Goal: Information Seeking & Learning: Learn about a topic

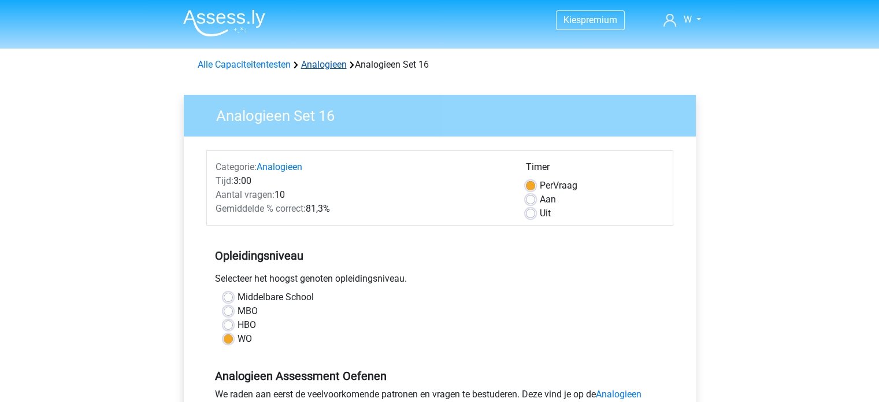
click at [308, 69] on link "Analogieen" at bounding box center [324, 64] width 46 height 11
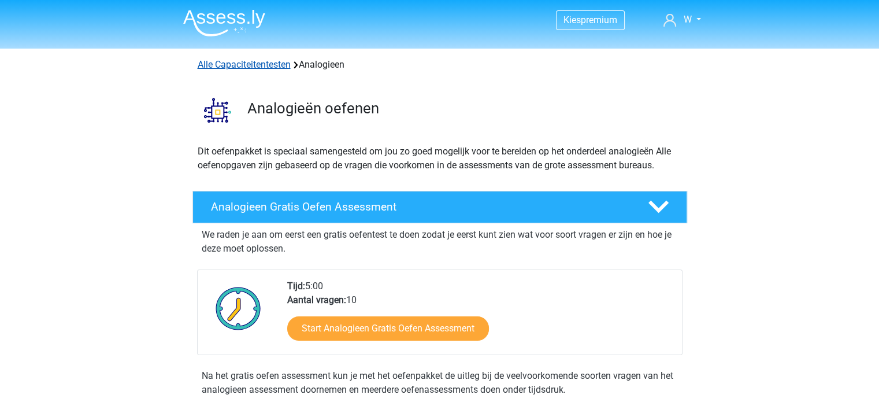
click at [282, 60] on link "Alle Capaciteitentesten" at bounding box center [244, 64] width 93 height 11
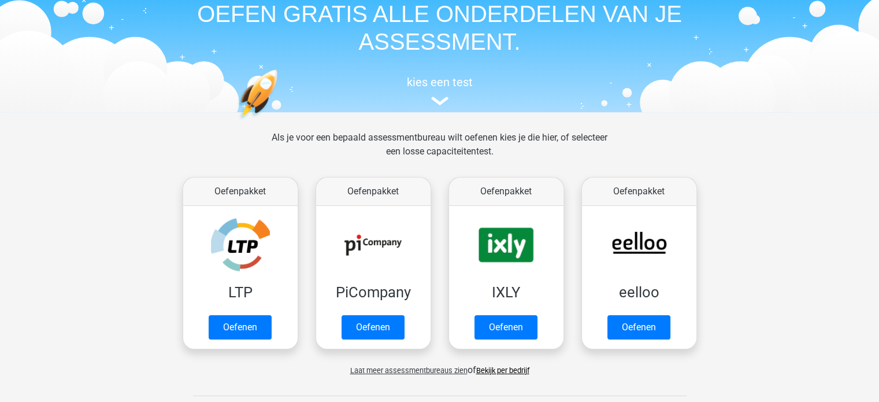
scroll to position [14, 0]
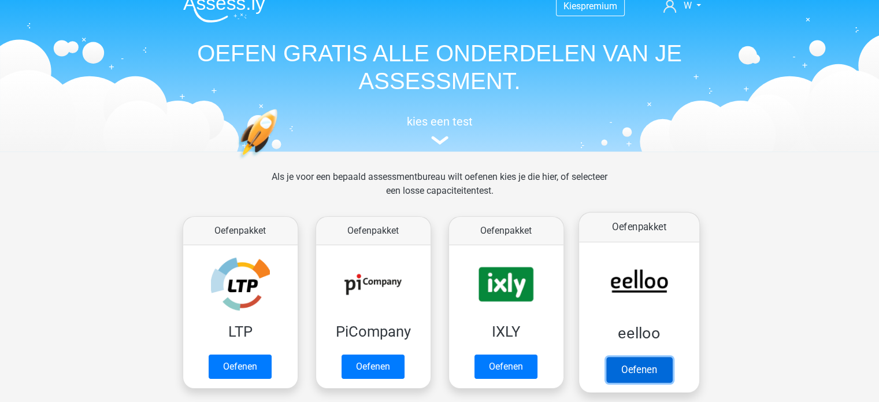
click at [647, 357] on link "Oefenen" at bounding box center [639, 369] width 66 height 25
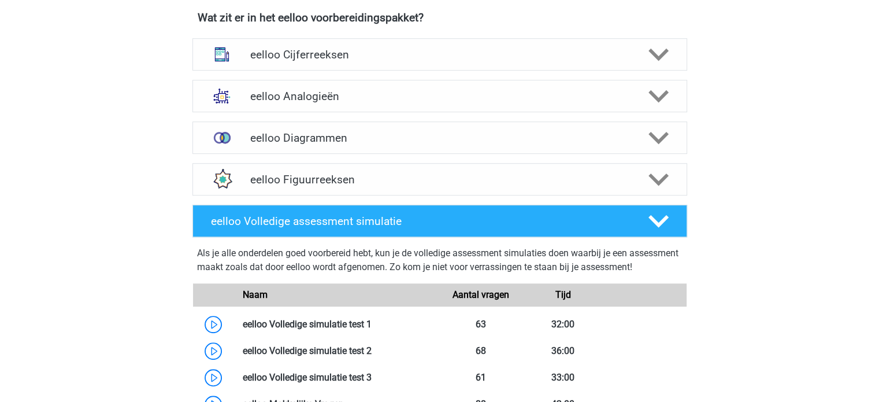
scroll to position [729, 0]
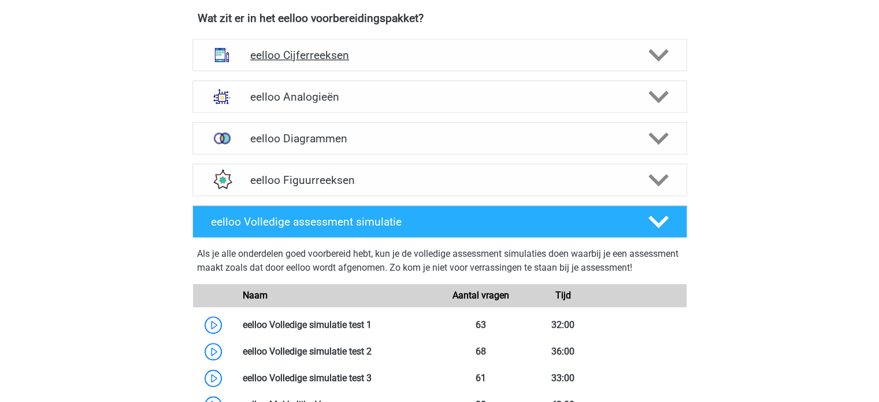
click at [379, 71] on div "eelloo Cijferreeksen" at bounding box center [439, 55] width 495 height 32
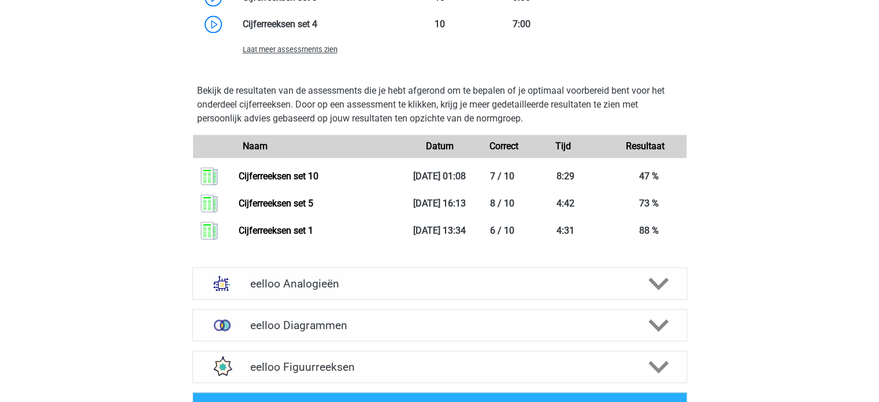
scroll to position [1308, 0]
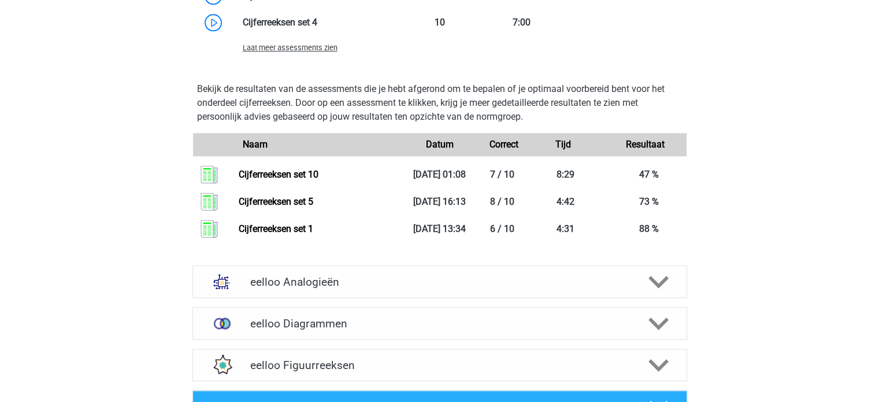
click at [317, 52] on span "Laat meer assessments zien" at bounding box center [290, 47] width 95 height 9
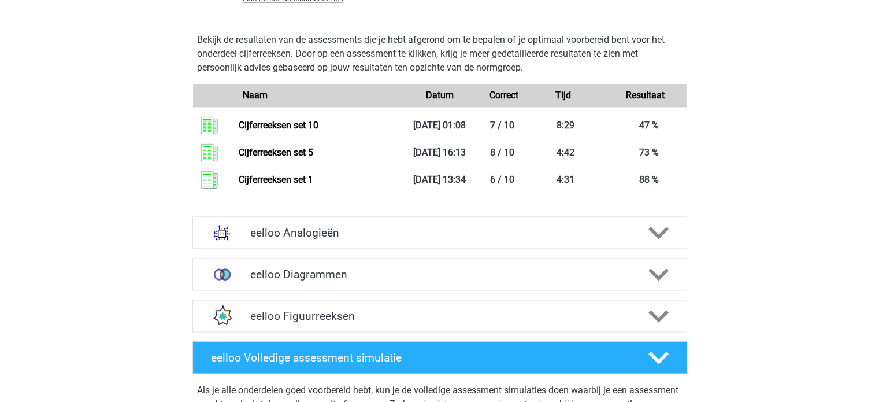
scroll to position [1837, 0]
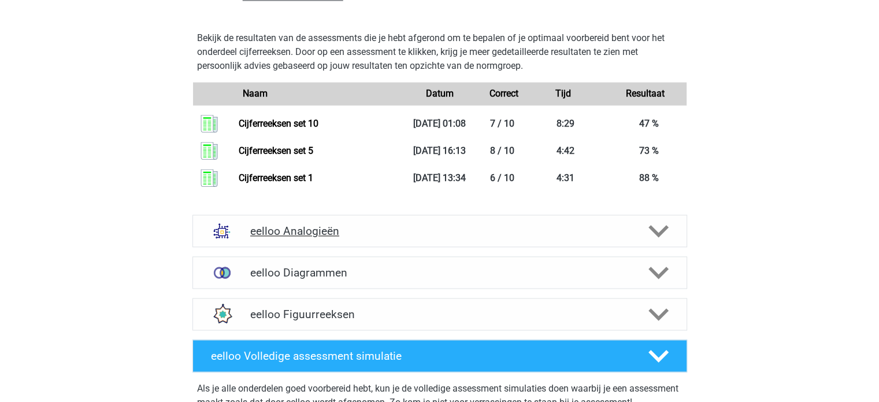
click at [517, 229] on h4 "eelloo Analogieën" at bounding box center [439, 230] width 379 height 13
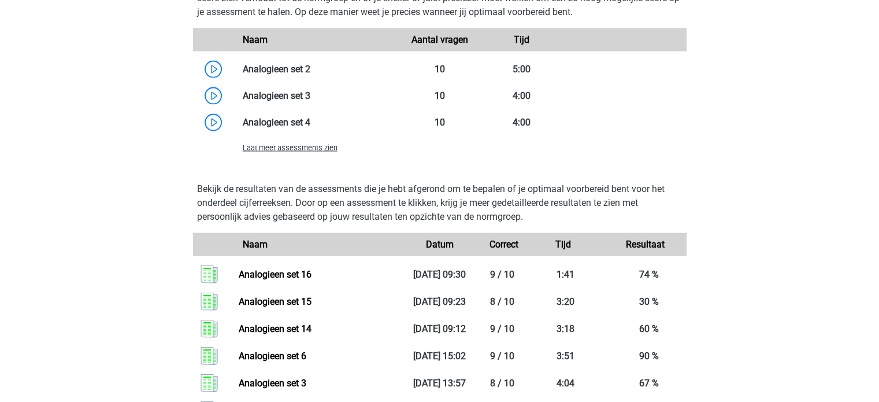
scroll to position [2603, 0]
click at [303, 151] on span "Laat meer assessments zien" at bounding box center [290, 147] width 95 height 9
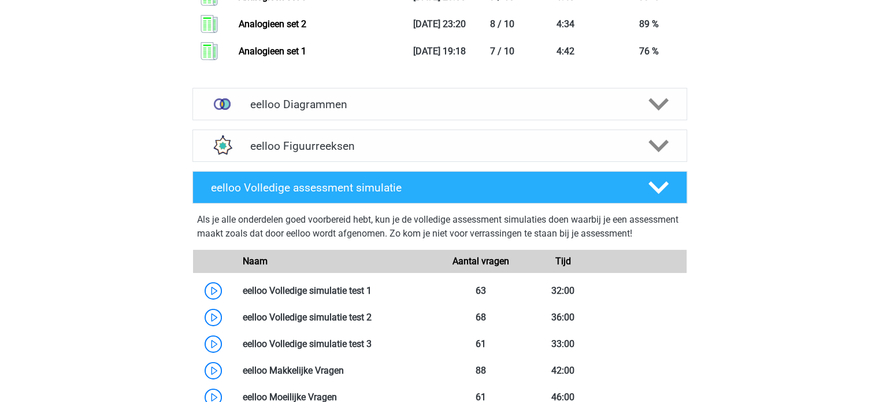
scroll to position [3854, 0]
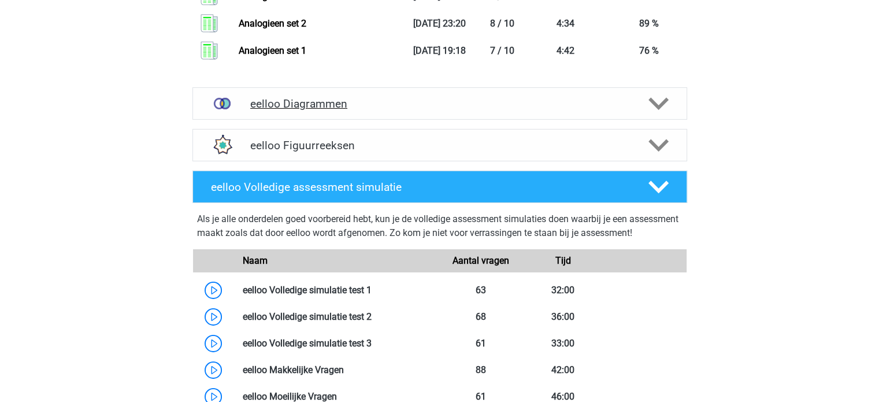
click at [387, 110] on h4 "eelloo Diagrammen" at bounding box center [439, 103] width 379 height 13
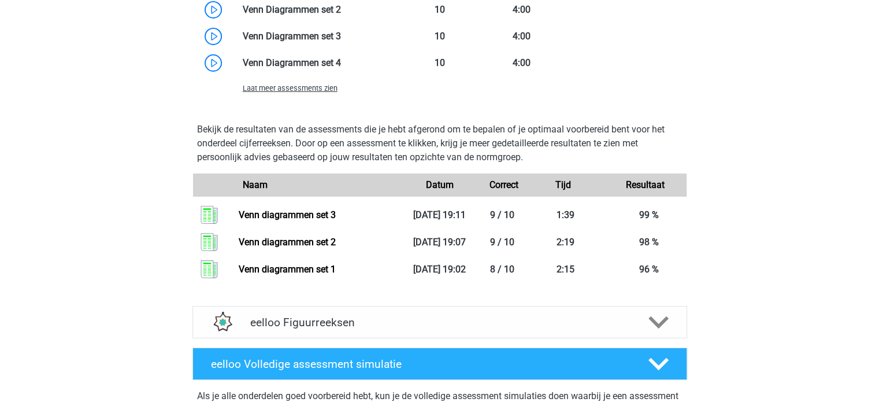
scroll to position [4262, 0]
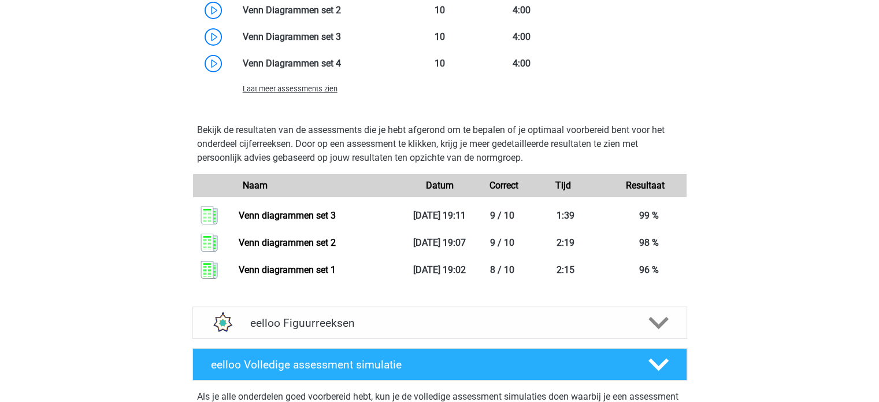
click at [296, 93] on span "Laat meer assessments zien" at bounding box center [290, 88] width 95 height 9
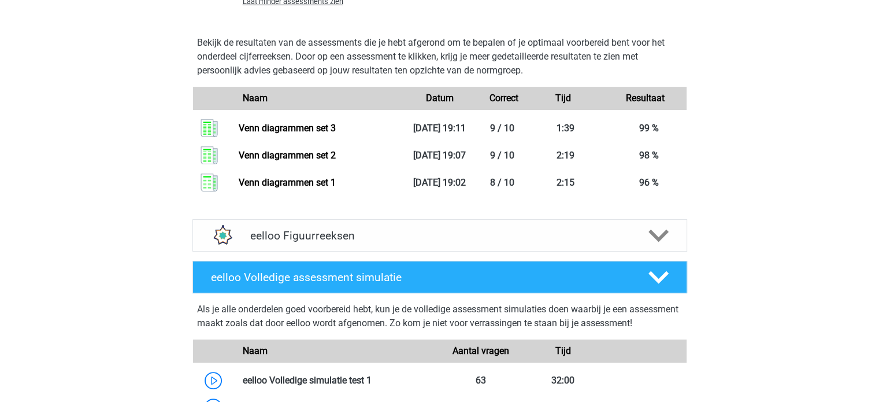
scroll to position [4642, 0]
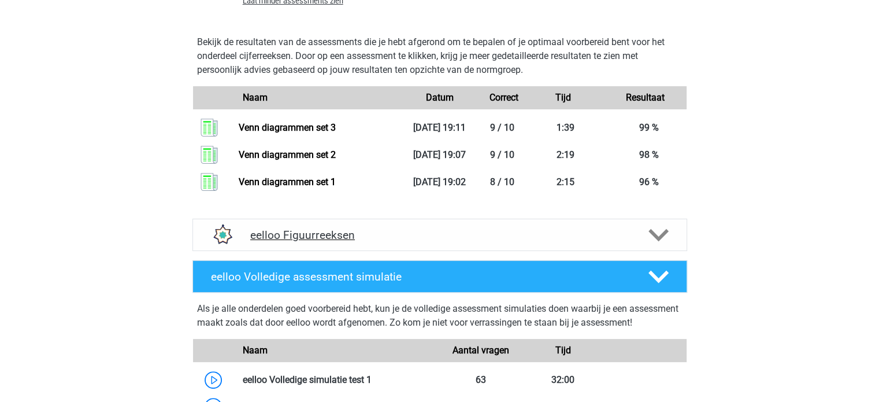
click at [462, 249] on div "eelloo Figuurreeksen" at bounding box center [439, 234] width 495 height 32
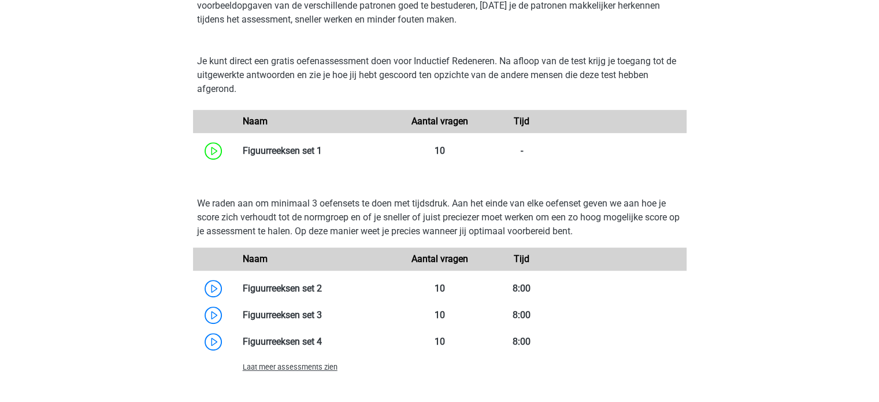
scroll to position [4918, 0]
click at [303, 371] on span "Laat meer assessments zien" at bounding box center [290, 366] width 95 height 9
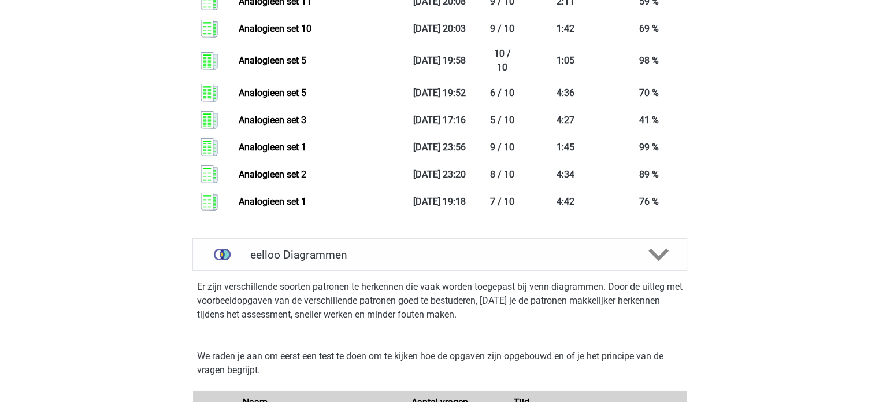
scroll to position [3706, 0]
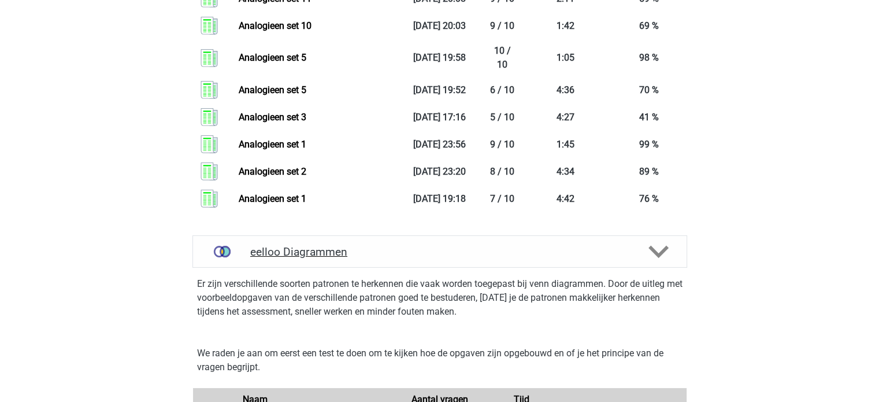
click at [347, 268] on div "eelloo Diagrammen" at bounding box center [439, 251] width 495 height 32
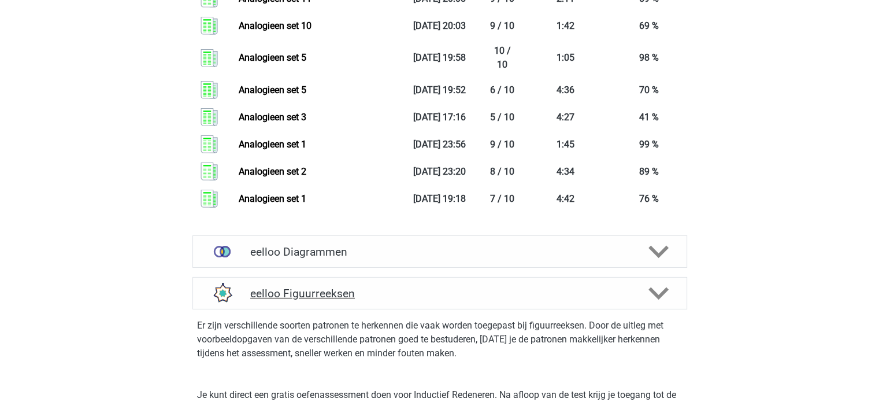
click at [366, 295] on h4 "eelloo Figuurreeksen" at bounding box center [439, 293] width 379 height 13
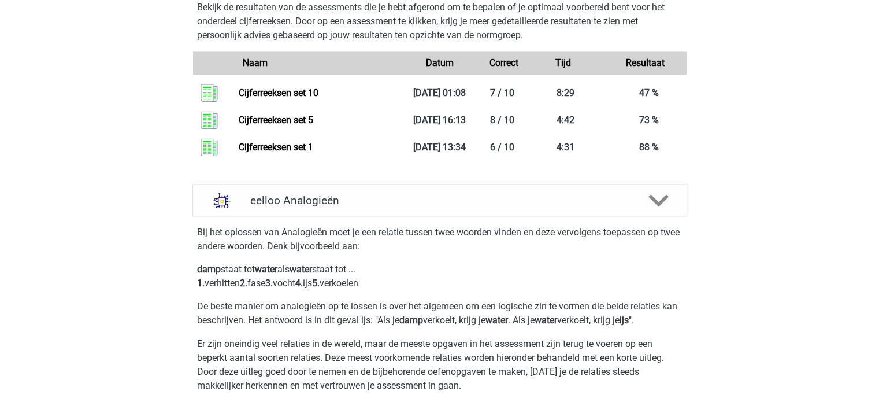
scroll to position [1866, 0]
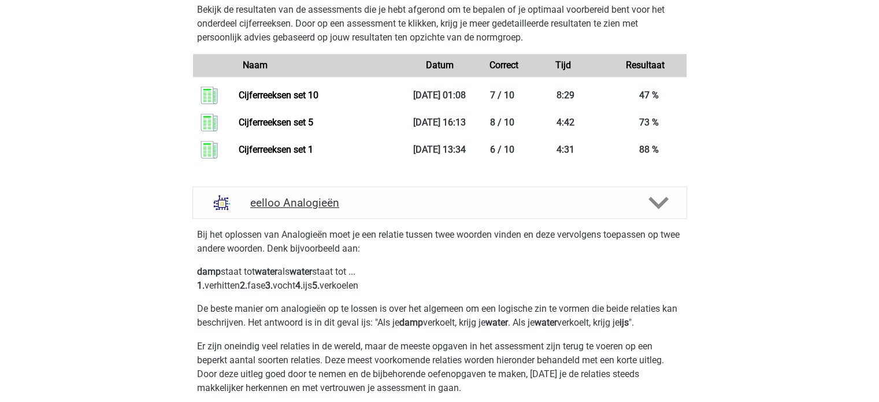
click at [382, 209] on h4 "eelloo Analogieën" at bounding box center [439, 202] width 379 height 13
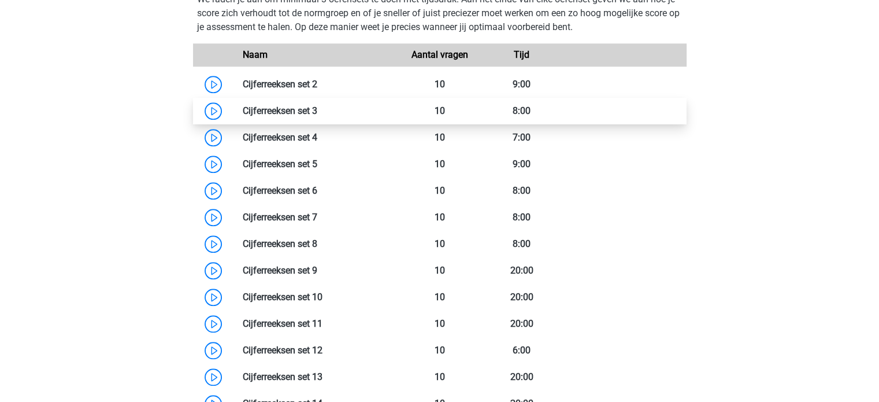
scroll to position [1193, 0]
click at [317, 116] on link at bounding box center [317, 110] width 0 height 11
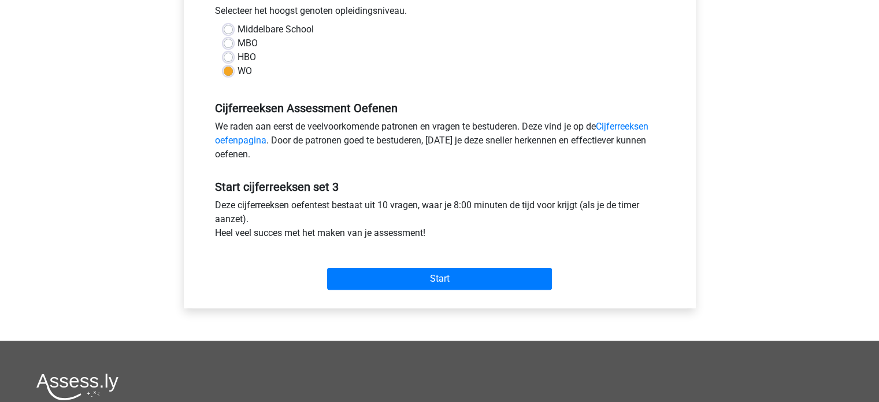
scroll to position [268, 0]
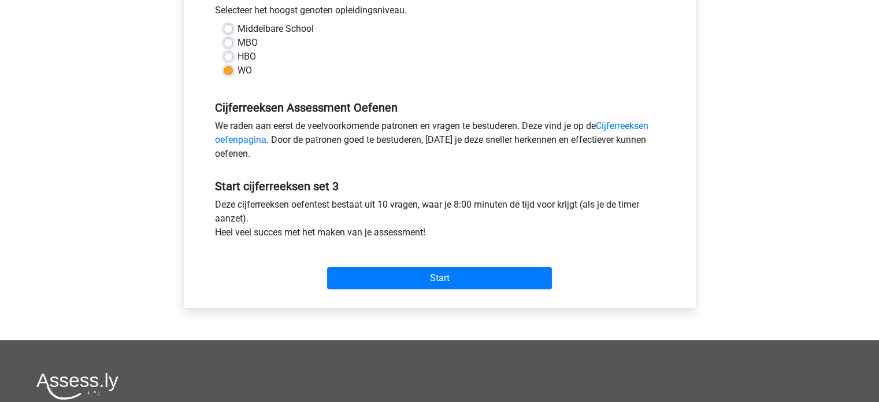
click at [509, 265] on div "Start" at bounding box center [439, 269] width 467 height 40
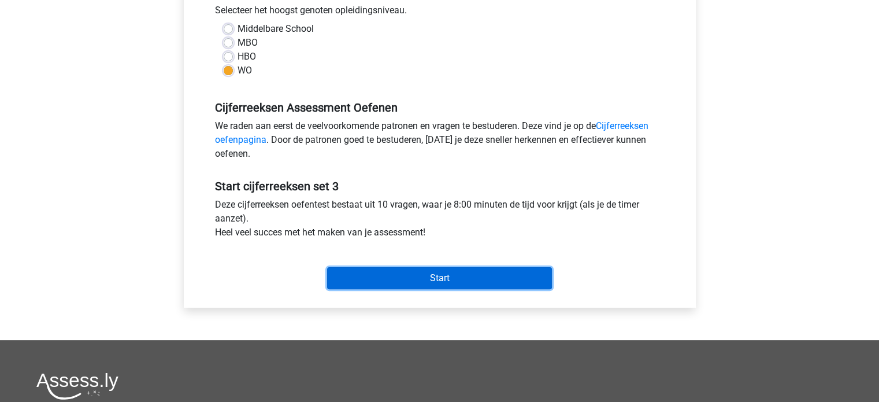
click at [488, 276] on input "Start" at bounding box center [439, 278] width 225 height 22
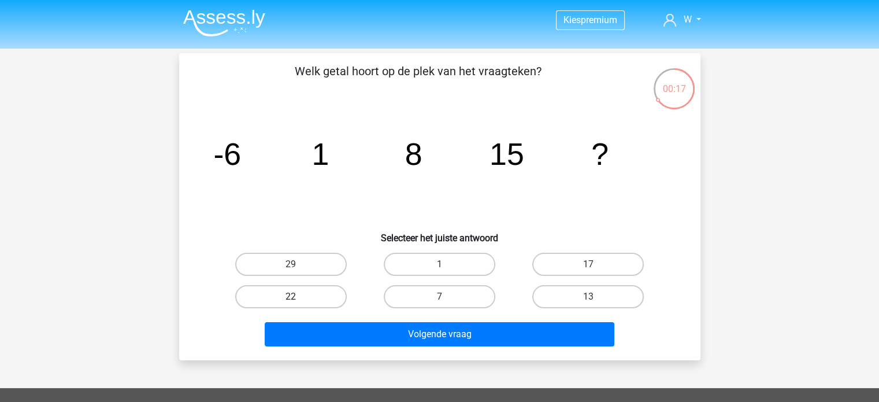
click at [325, 290] on label "22" at bounding box center [291, 296] width 112 height 23
click at [298, 297] on input "22" at bounding box center [295, 301] width 8 height 8
radio input "true"
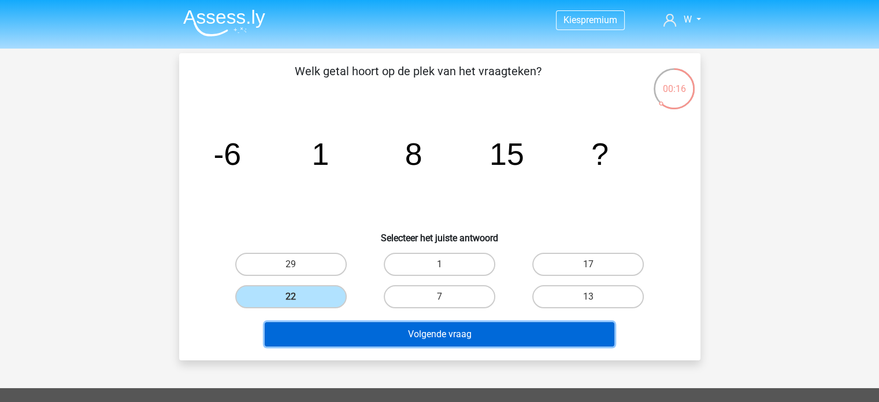
click at [418, 339] on button "Volgende vraag" at bounding box center [440, 334] width 350 height 24
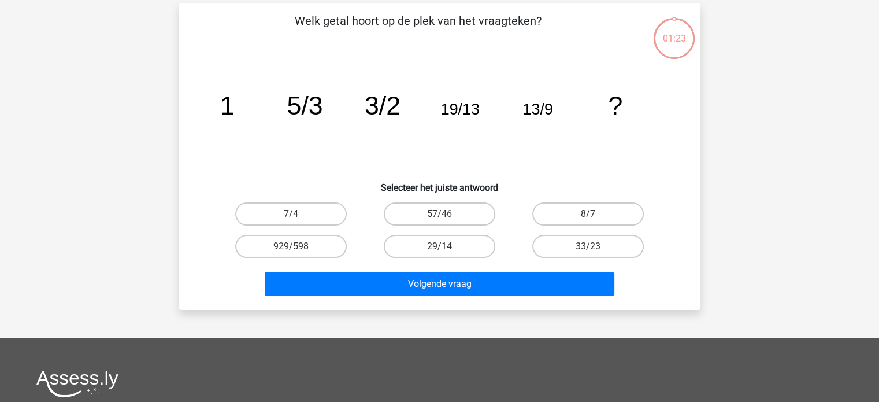
scroll to position [53, 0]
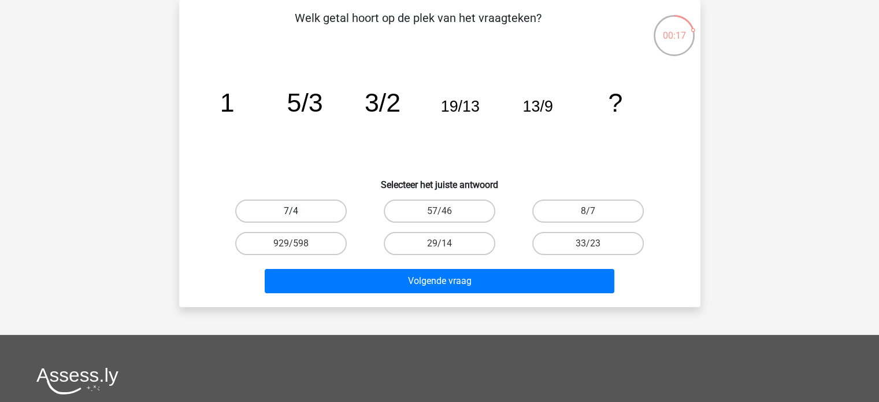
click at [328, 217] on label "7/4" at bounding box center [291, 210] width 112 height 23
click at [298, 217] on input "7/4" at bounding box center [295, 215] width 8 height 8
radio input "true"
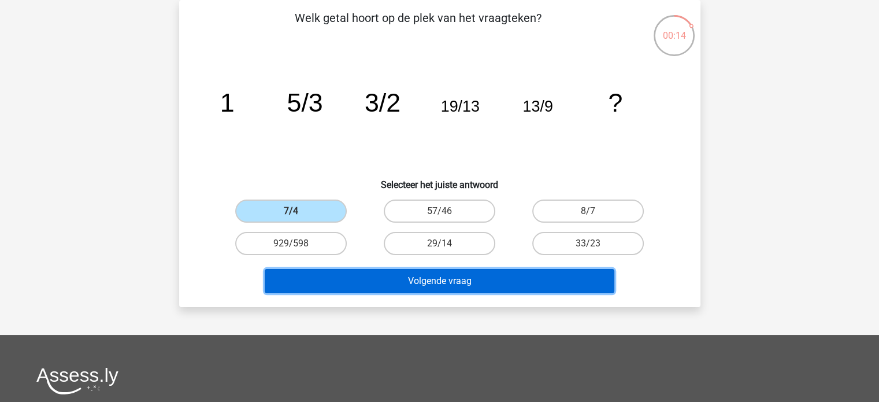
click at [399, 290] on button "Volgende vraag" at bounding box center [440, 281] width 350 height 24
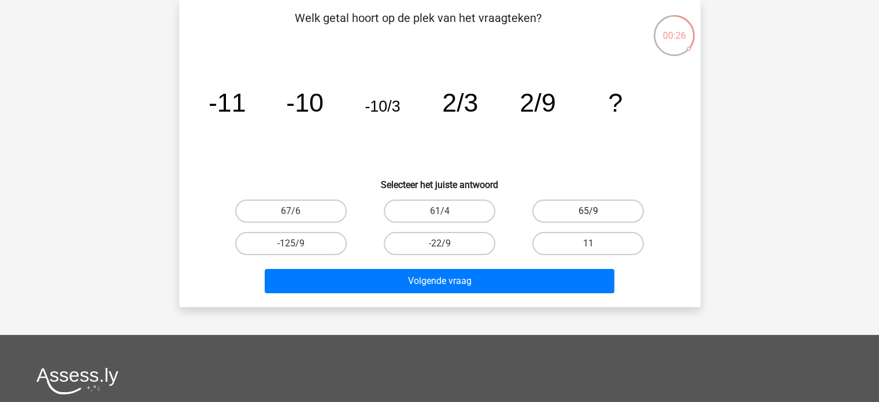
click at [601, 207] on label "65/9" at bounding box center [588, 210] width 112 height 23
click at [596, 211] on input "65/9" at bounding box center [592, 215] width 8 height 8
radio input "true"
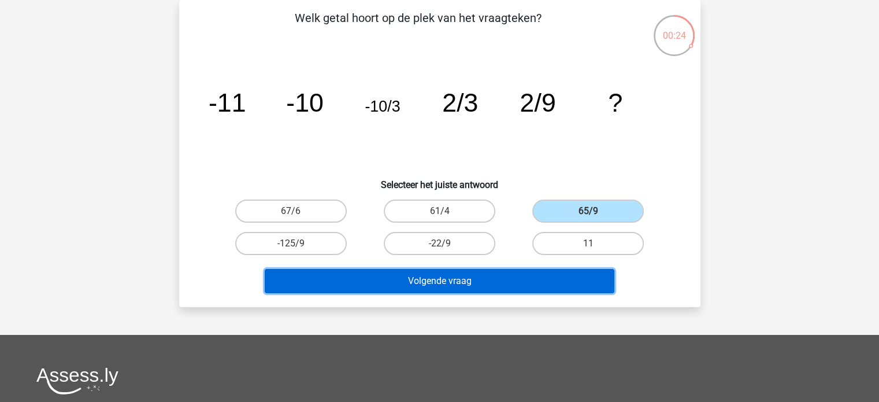
click at [512, 273] on button "Volgende vraag" at bounding box center [440, 281] width 350 height 24
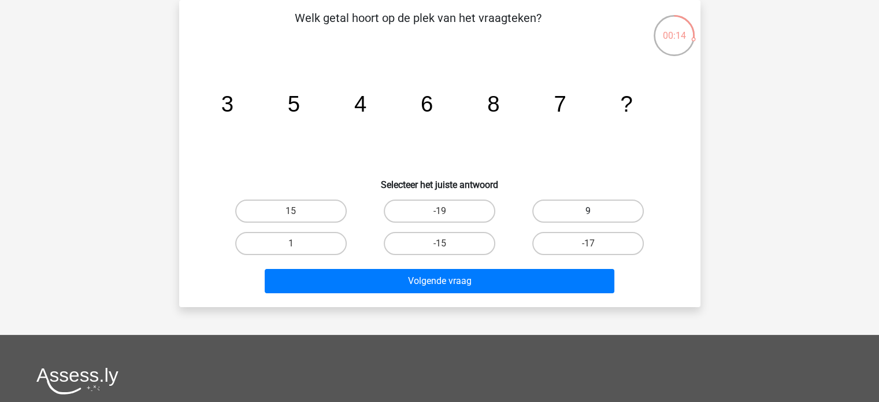
click at [576, 215] on label "9" at bounding box center [588, 210] width 112 height 23
click at [588, 215] on input "9" at bounding box center [592, 215] width 8 height 8
radio input "true"
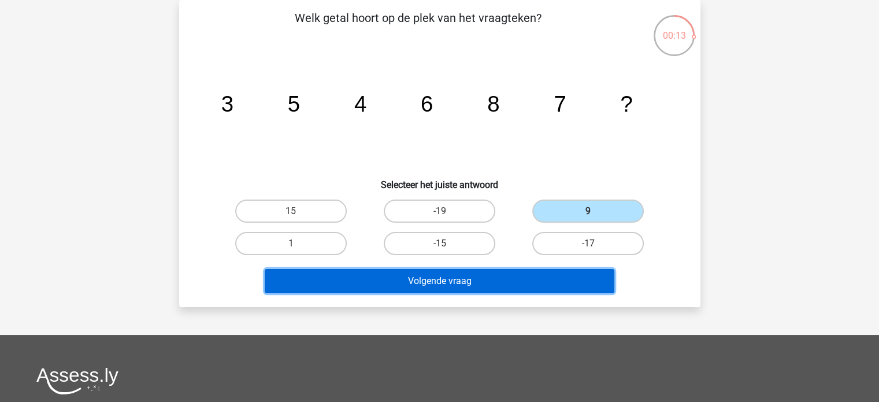
click at [525, 283] on button "Volgende vraag" at bounding box center [440, 281] width 350 height 24
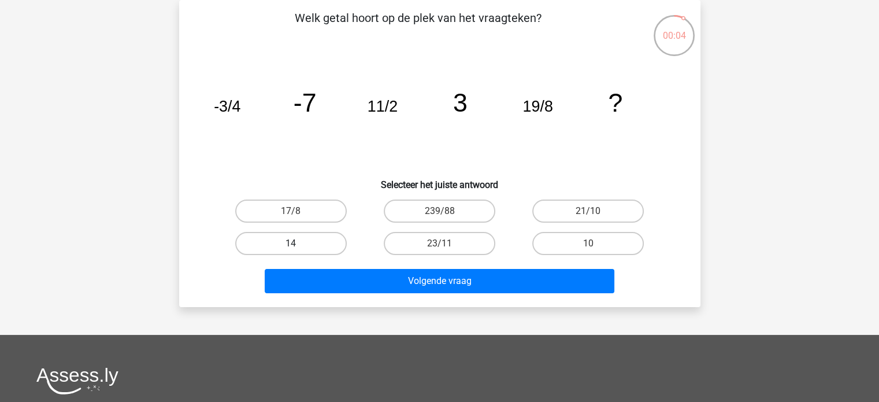
click at [287, 243] on label "14" at bounding box center [291, 243] width 112 height 23
click at [291, 243] on input "14" at bounding box center [295, 247] width 8 height 8
radio input "true"
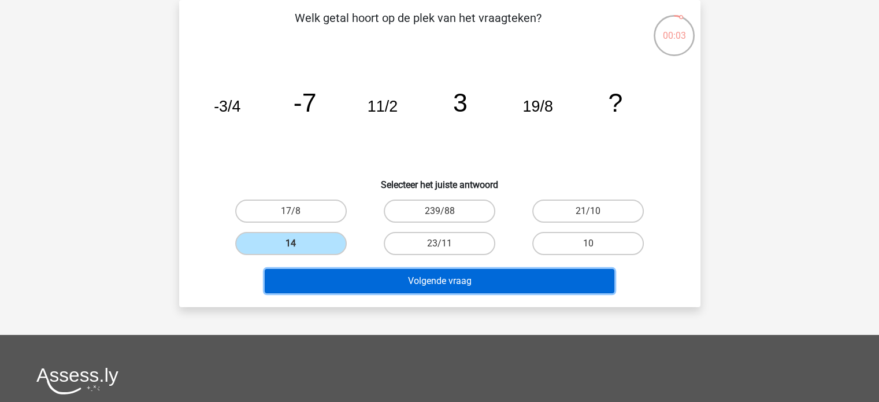
click at [404, 285] on button "Volgende vraag" at bounding box center [440, 281] width 350 height 24
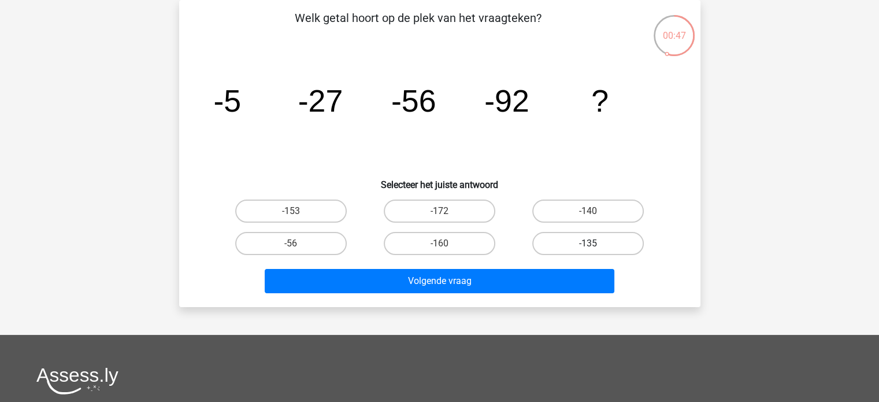
click at [622, 238] on label "-135" at bounding box center [588, 243] width 112 height 23
click at [596, 243] on input "-135" at bounding box center [592, 247] width 8 height 8
radio input "true"
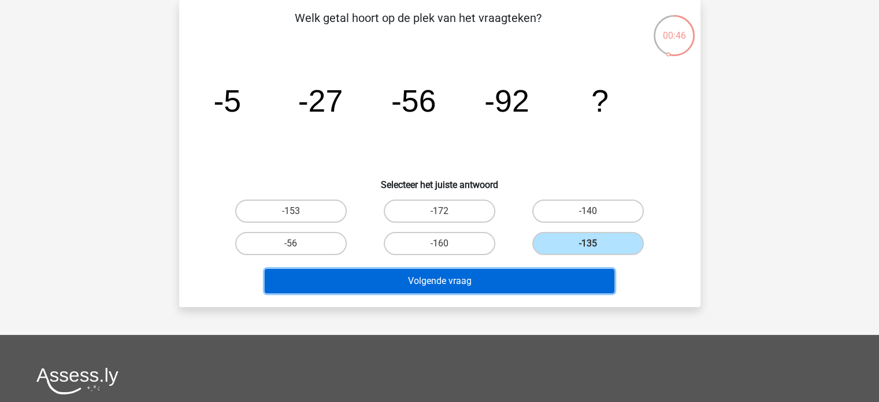
click at [495, 274] on button "Volgende vraag" at bounding box center [440, 281] width 350 height 24
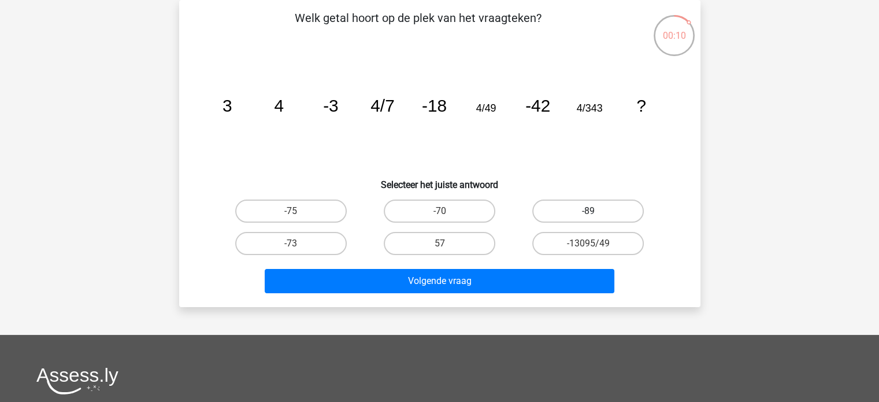
click at [555, 213] on label "-89" at bounding box center [588, 210] width 112 height 23
click at [588, 213] on input "-89" at bounding box center [592, 215] width 8 height 8
radio input "true"
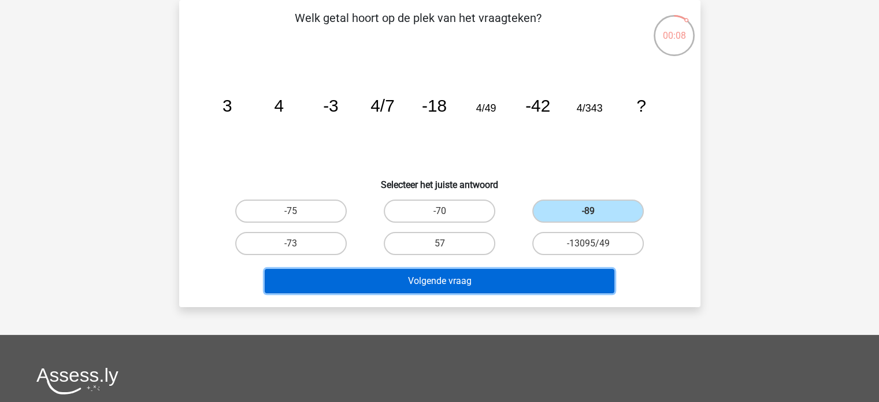
click at [469, 277] on button "Volgende vraag" at bounding box center [440, 281] width 350 height 24
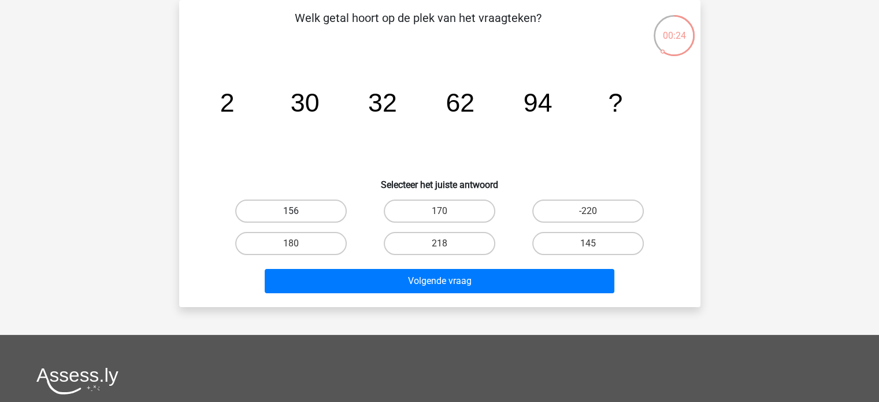
click at [312, 213] on label "156" at bounding box center [291, 210] width 112 height 23
click at [298, 213] on input "156" at bounding box center [295, 215] width 8 height 8
radio input "true"
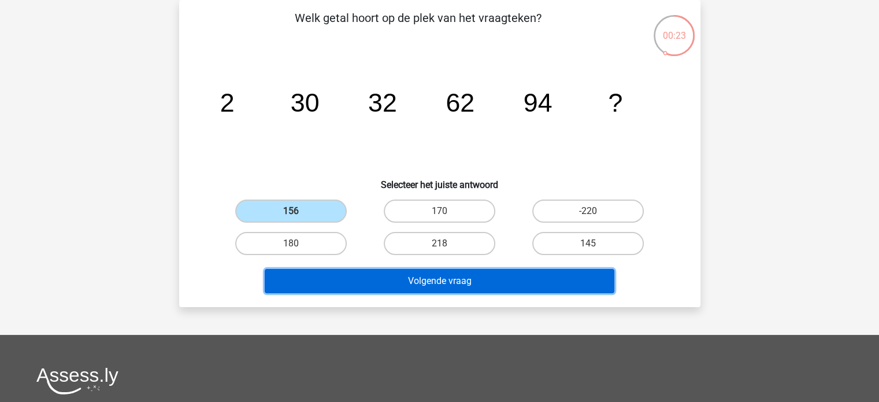
click at [432, 286] on button "Volgende vraag" at bounding box center [440, 281] width 350 height 24
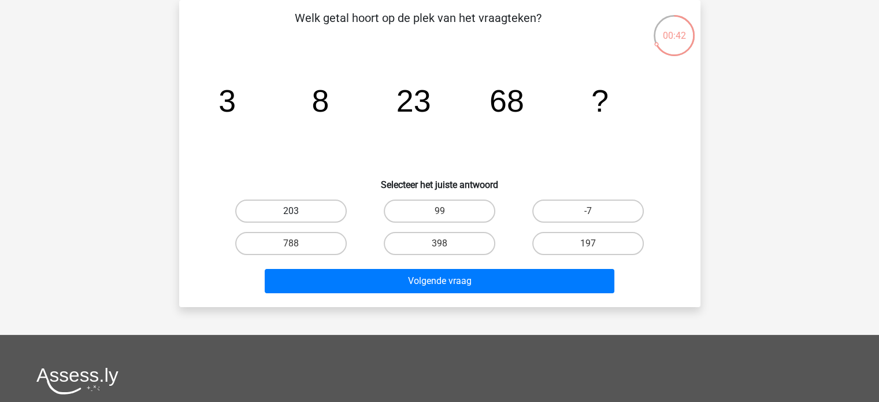
click at [305, 207] on label "203" at bounding box center [291, 210] width 112 height 23
click at [298, 211] on input "203" at bounding box center [295, 215] width 8 height 8
radio input "true"
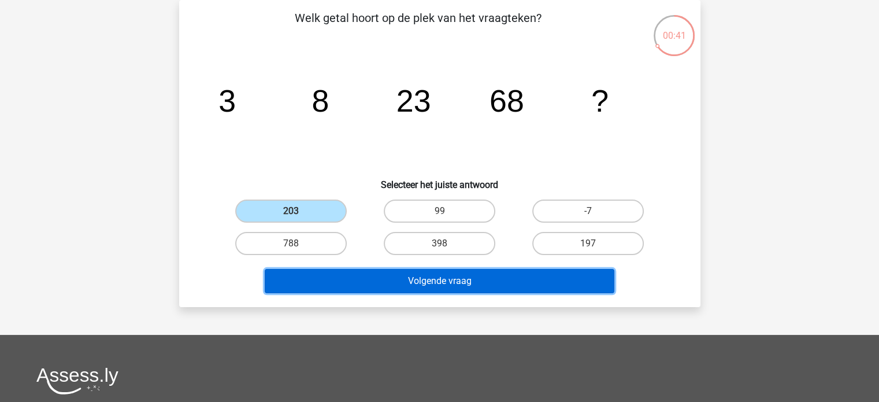
click at [440, 287] on button "Volgende vraag" at bounding box center [440, 281] width 350 height 24
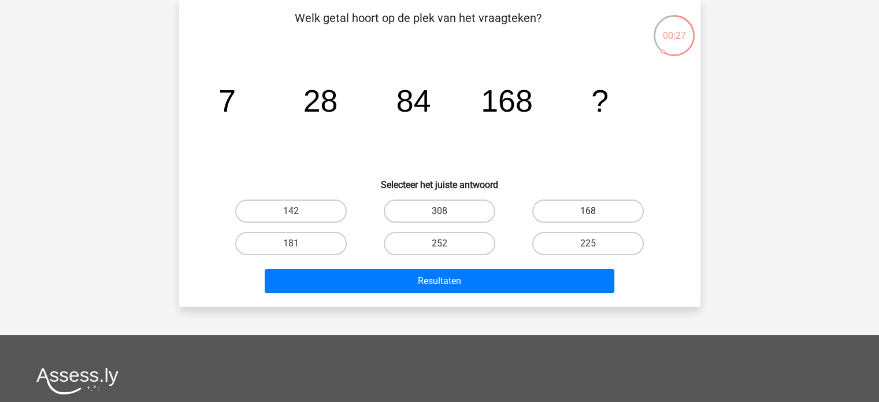
click at [561, 217] on label "168" at bounding box center [588, 210] width 112 height 23
click at [588, 217] on input "168" at bounding box center [592, 215] width 8 height 8
radio input "true"
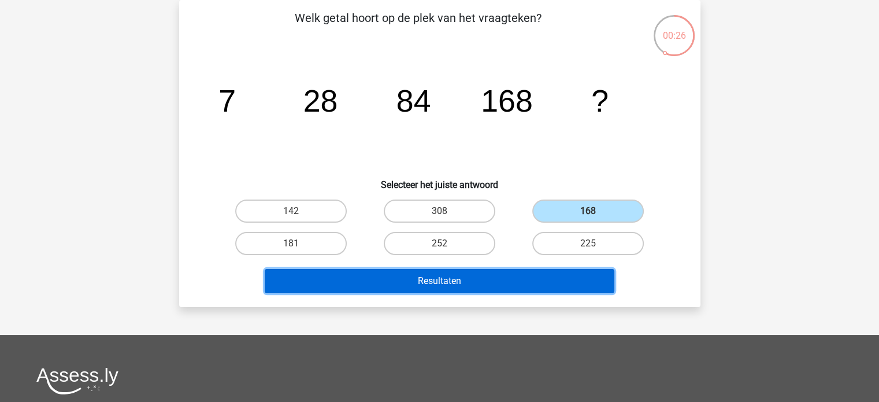
click at [496, 277] on button "Resultaten" at bounding box center [440, 281] width 350 height 24
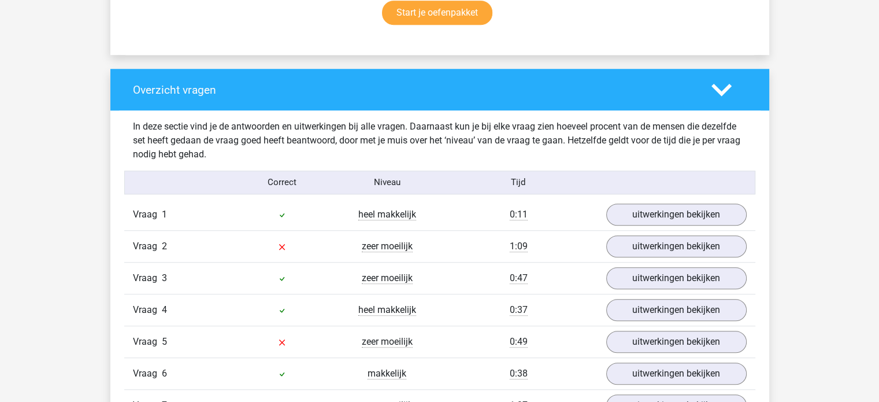
scroll to position [798, 0]
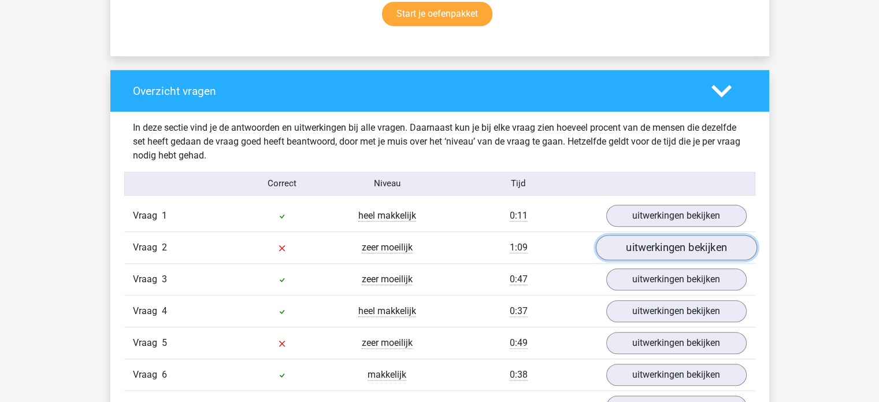
click at [639, 249] on link "uitwerkingen bekijken" at bounding box center [675, 247] width 161 height 25
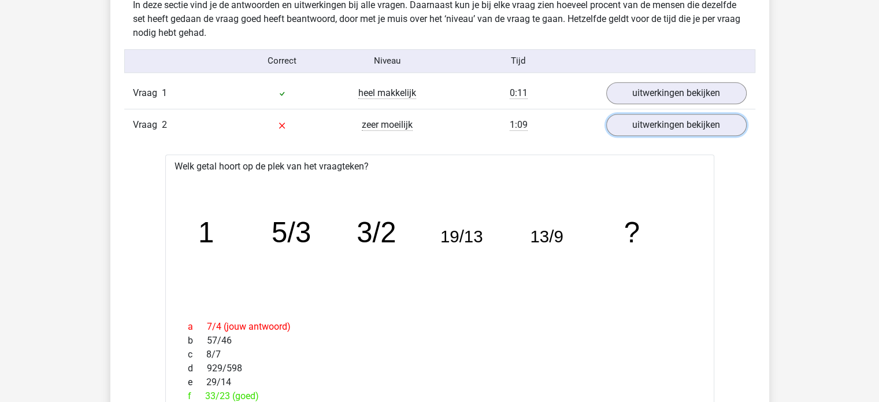
scroll to position [924, 0]
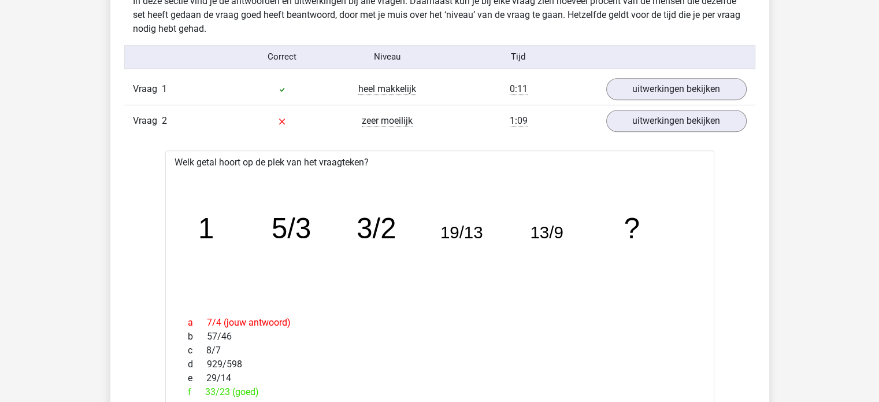
click at [638, 134] on div "Vraag 2 zeer moeilijk 1:09 uitwerkingen bekijken" at bounding box center [439, 121] width 631 height 32
click at [635, 117] on link "uitwerkingen bekijken" at bounding box center [675, 120] width 161 height 25
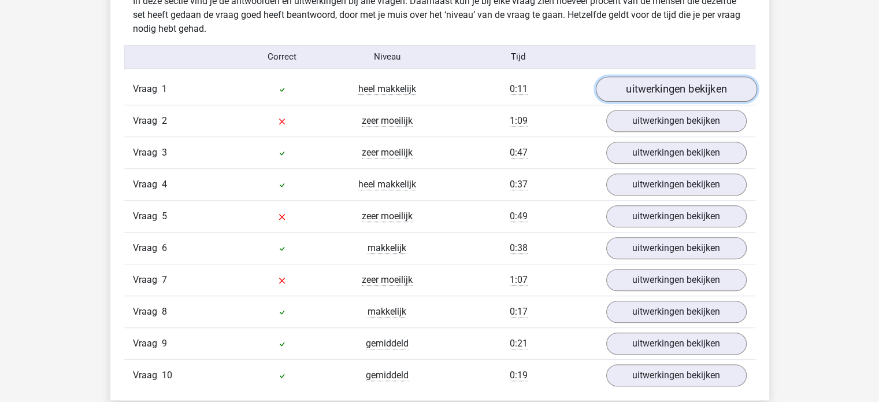
click at [650, 94] on link "uitwerkingen bekijken" at bounding box center [675, 88] width 161 height 25
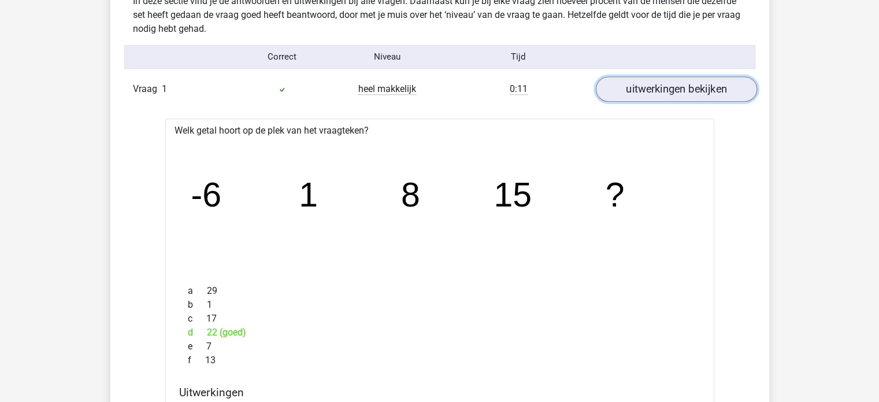
click at [650, 94] on link "uitwerkingen bekijken" at bounding box center [675, 88] width 161 height 25
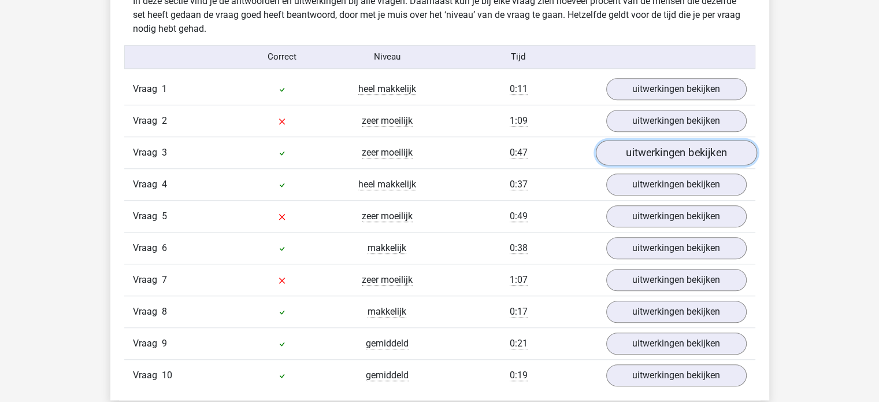
click at [642, 151] on link "uitwerkingen bekijken" at bounding box center [675, 152] width 161 height 25
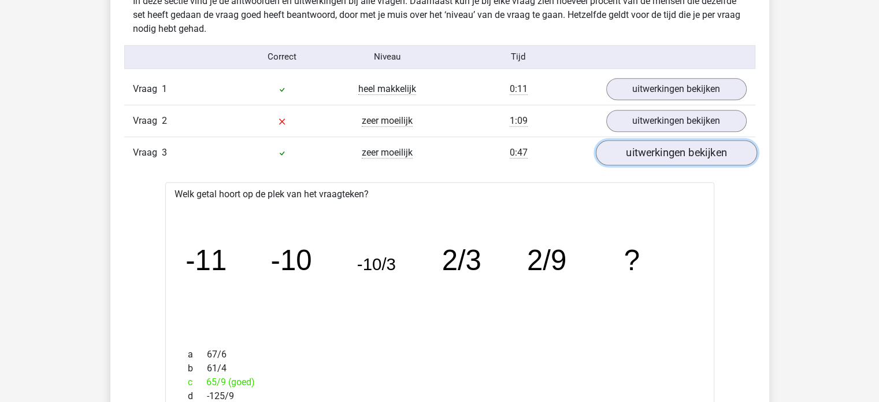
click at [642, 151] on link "uitwerkingen bekijken" at bounding box center [675, 152] width 161 height 25
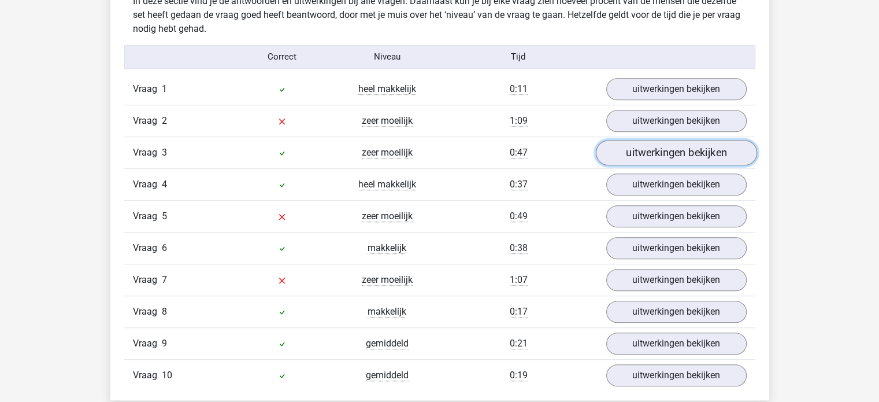
click at [642, 151] on link "uitwerkingen bekijken" at bounding box center [675, 152] width 161 height 25
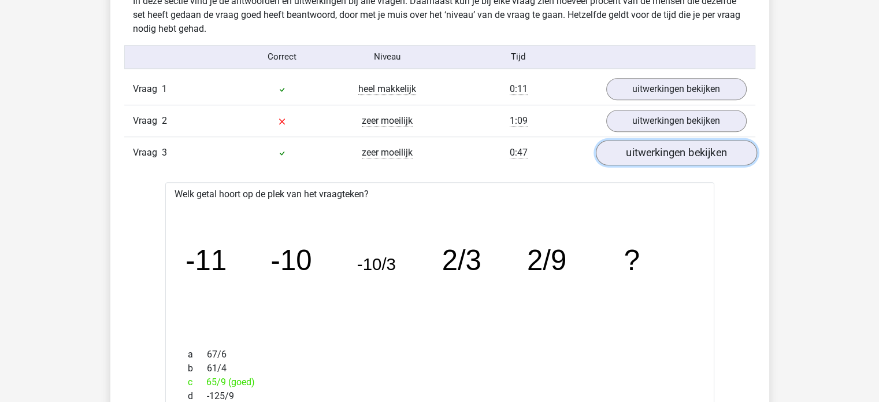
click at [625, 155] on link "uitwerkingen bekijken" at bounding box center [675, 152] width 161 height 25
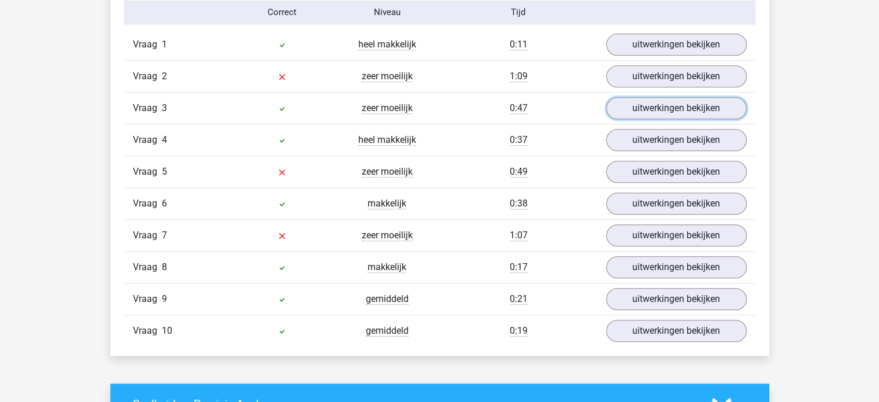
scroll to position [977, 0]
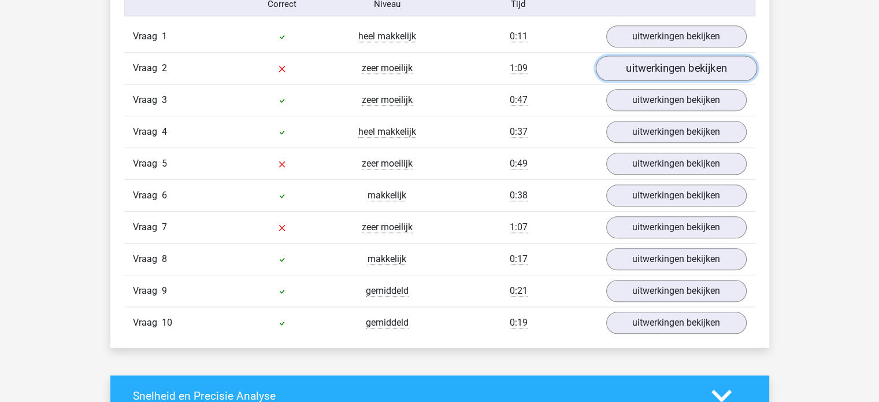
click at [650, 66] on link "uitwerkingen bekijken" at bounding box center [675, 67] width 161 height 25
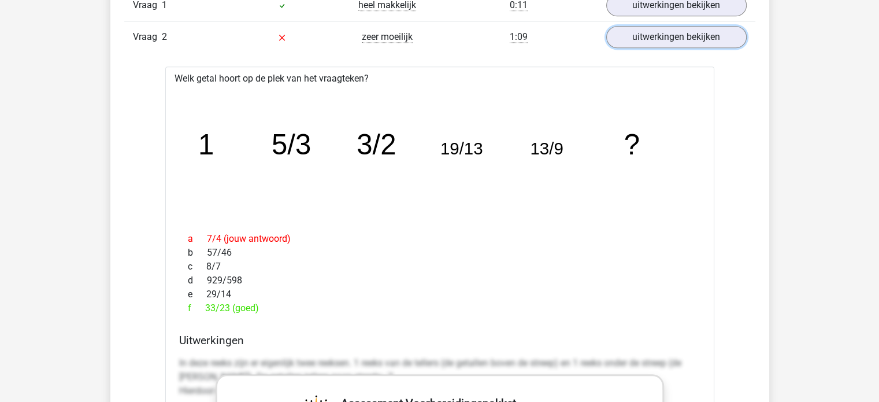
scroll to position [1036, 0]
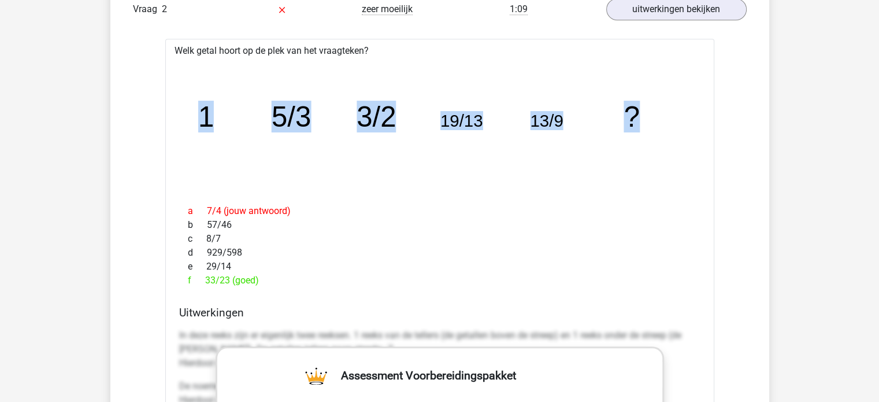
drag, startPoint x: 456, startPoint y: 199, endPoint x: 648, endPoint y: 120, distance: 207.6
click at [648, 120] on icon "image/svg+xml 1 5/3 3/2 19/13 13/9 ?" at bounding box center [440, 126] width 512 height 128
copy g "1 5/3 3/2 19/13 13/9 ?"
click at [643, 153] on icon "image/svg+xml 1 5/3 3/2 19/13 13/9 ?" at bounding box center [440, 126] width 512 height 128
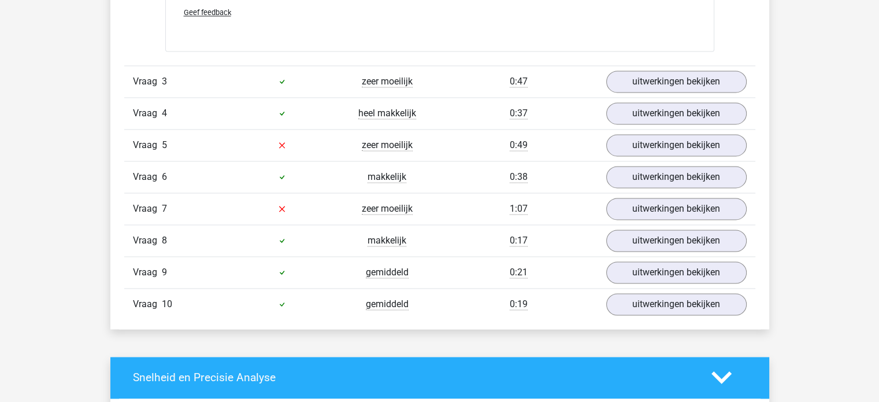
scroll to position [1717, 0]
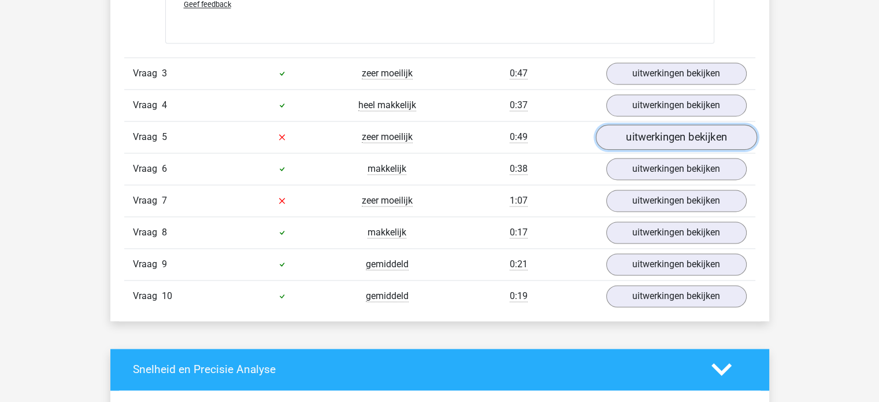
click at [640, 134] on link "uitwerkingen bekijken" at bounding box center [675, 136] width 161 height 25
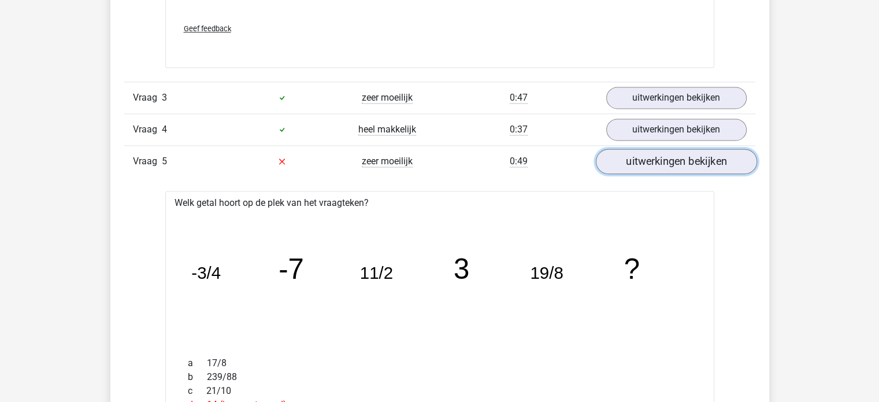
scroll to position [1690, 0]
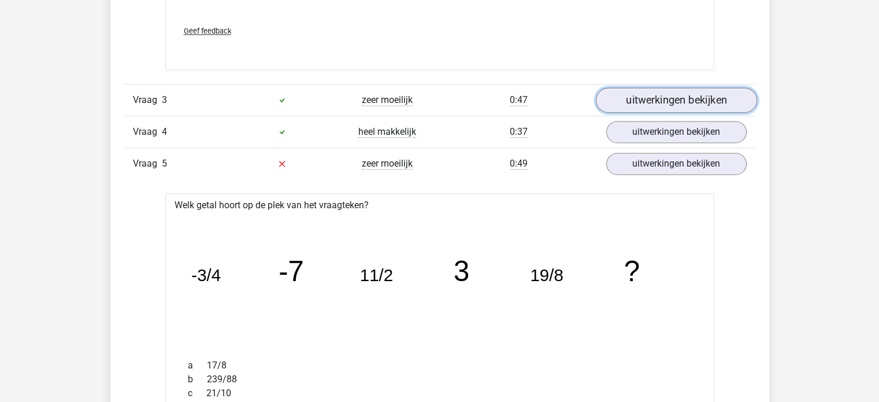
click at [632, 92] on link "uitwerkingen bekijken" at bounding box center [675, 99] width 161 height 25
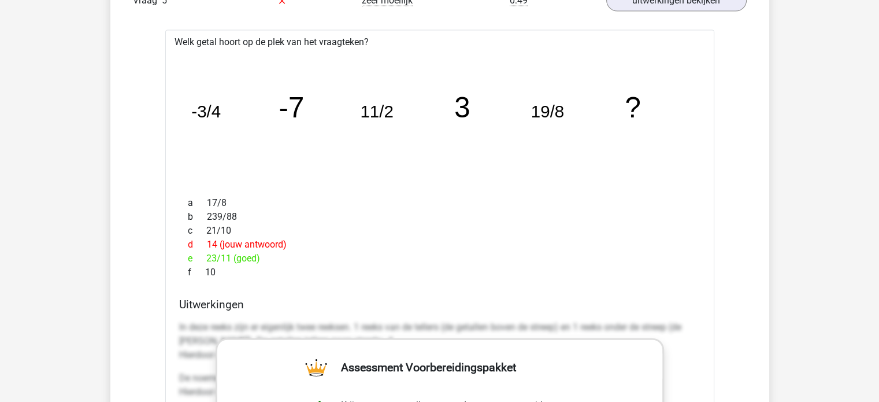
scroll to position [2565, 0]
click at [219, 112] on tspan "-3/4" at bounding box center [205, 112] width 29 height 19
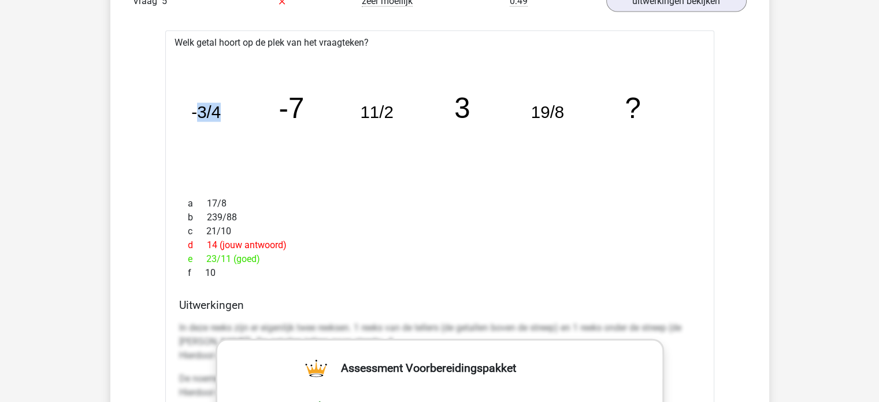
drag, startPoint x: 201, startPoint y: 110, endPoint x: 234, endPoint y: 113, distance: 33.6
click at [234, 113] on icon "image/svg+xml -3/4 -7 11/2 3 19/8 ?" at bounding box center [440, 118] width 512 height 128
click at [221, 108] on tspan "11/2" at bounding box center [205, 112] width 29 height 19
drag, startPoint x: 371, startPoint y: 108, endPoint x: 444, endPoint y: 120, distance: 73.8
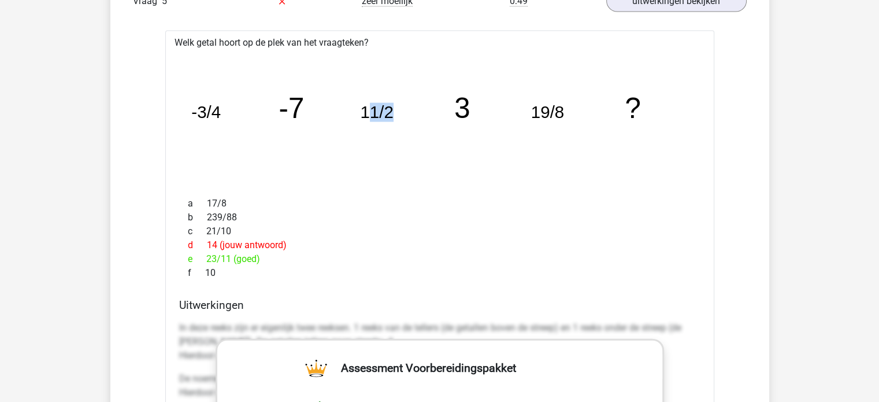
click at [444, 120] on icon "image/svg+xml -3/4 -7 11/2 3 19/8 ?" at bounding box center [440, 118] width 512 height 128
drag, startPoint x: 533, startPoint y: 113, endPoint x: 591, endPoint y: 117, distance: 58.0
click at [591, 117] on icon "image/svg+xml -3/4 -7 11/2 3 19/8 ?" at bounding box center [440, 118] width 512 height 128
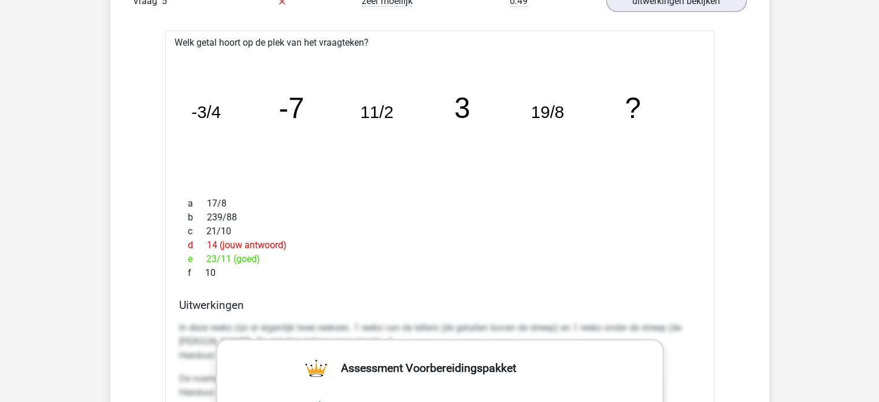
click at [221, 121] on tspan "?" at bounding box center [205, 112] width 29 height 19
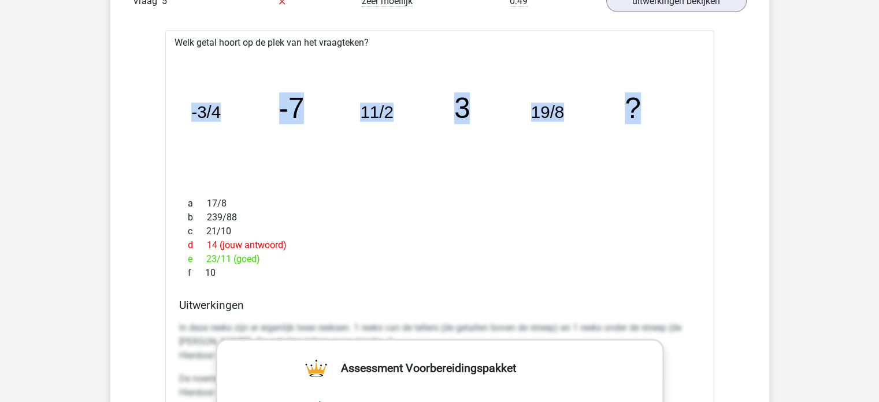
drag, startPoint x: 186, startPoint y: 116, endPoint x: 733, endPoint y: 123, distance: 547.4
copy g "-3/4 -7 11/2 3 19/8 ?"
click at [561, 180] on div "image/svg+xml -3/4 -7 11/2 3 19/8 ?" at bounding box center [440, 119] width 531 height 138
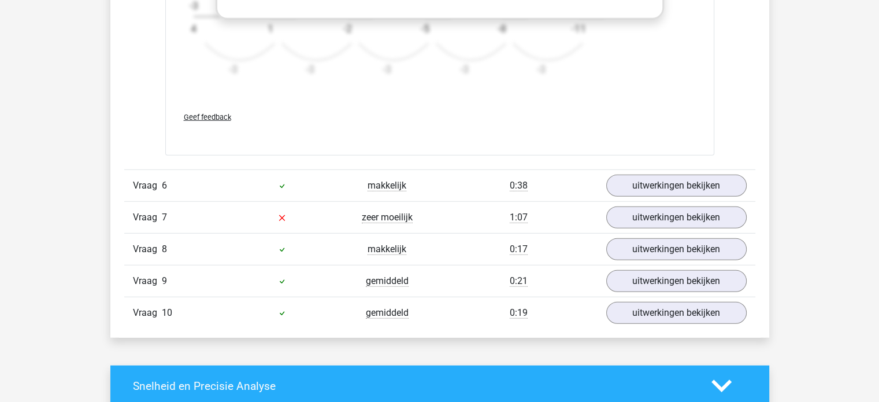
scroll to position [3128, 0]
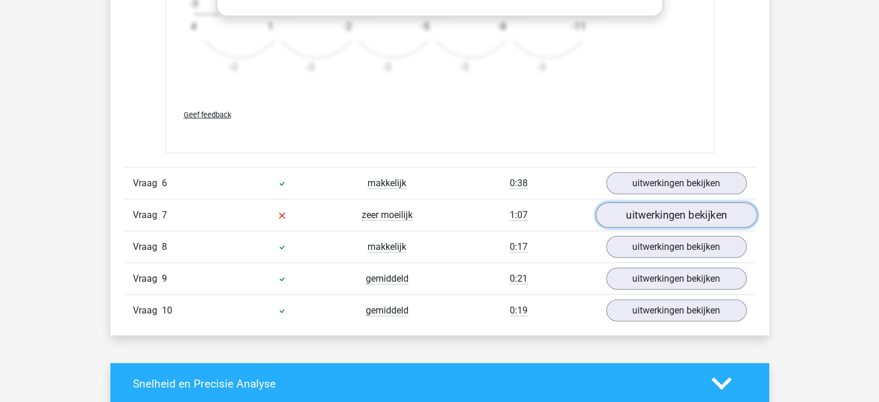
click at [648, 223] on link "uitwerkingen bekijken" at bounding box center [675, 214] width 161 height 25
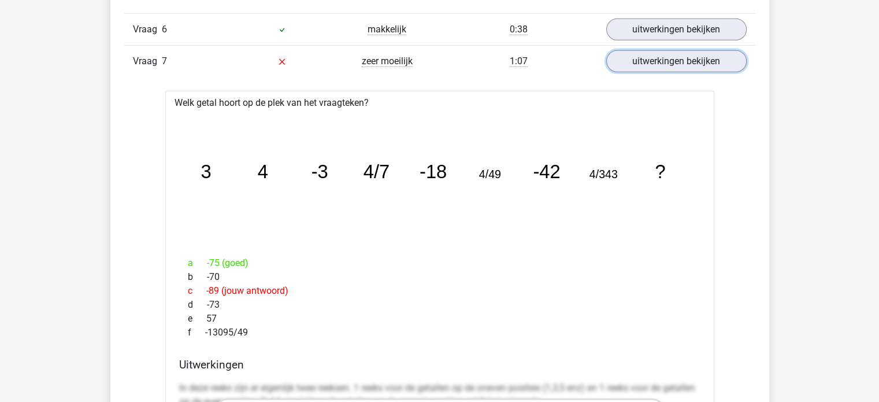
scroll to position [3288, 0]
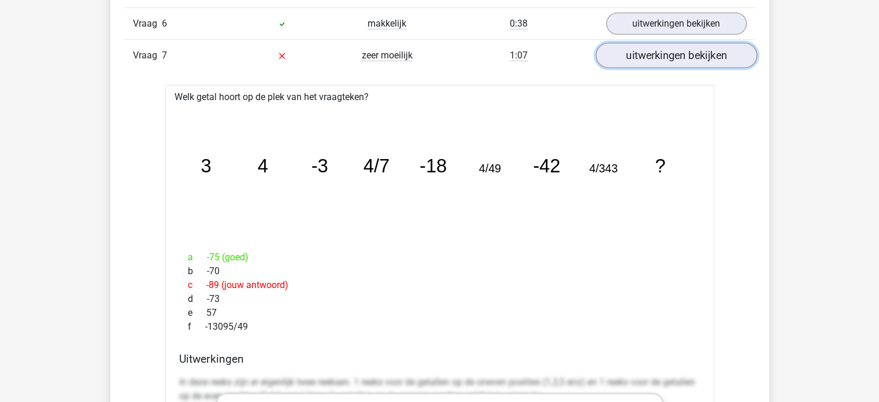
click at [677, 57] on link "uitwerkingen bekijken" at bounding box center [675, 55] width 161 height 25
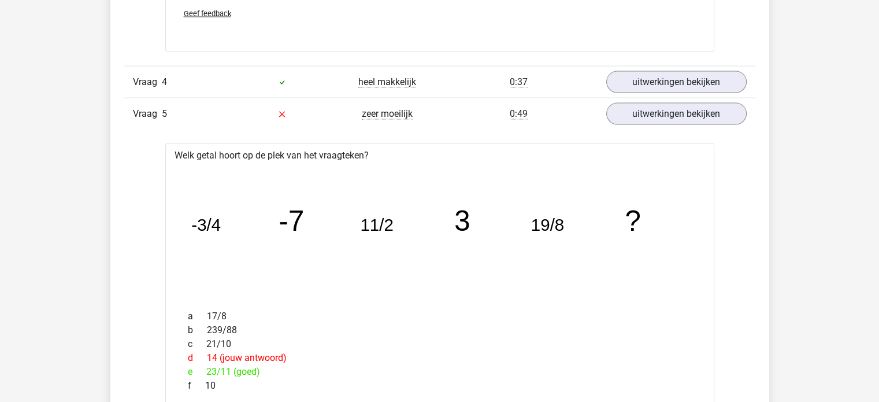
scroll to position [2451, 0]
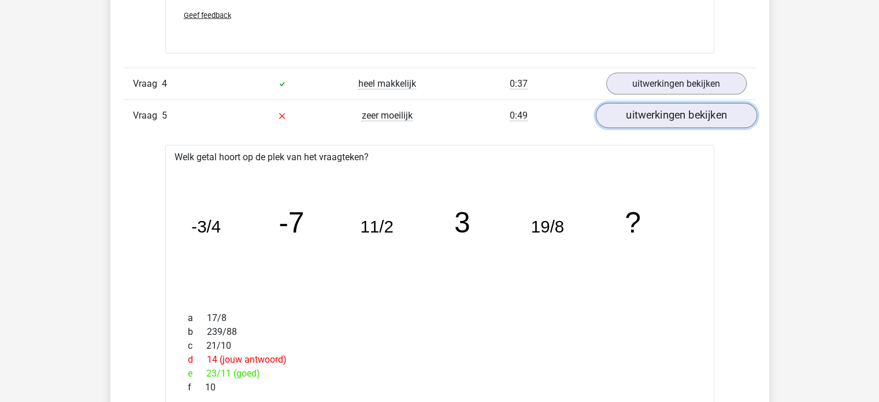
click at [696, 114] on link "uitwerkingen bekijken" at bounding box center [675, 115] width 161 height 25
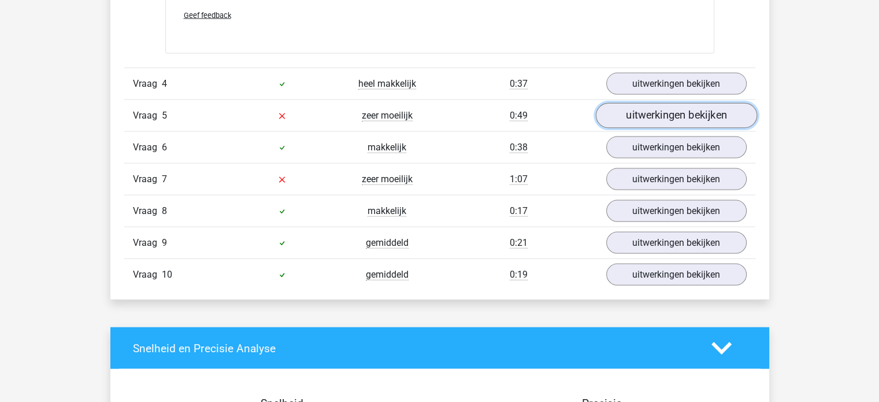
click at [696, 114] on link "uitwerkingen bekijken" at bounding box center [675, 115] width 161 height 25
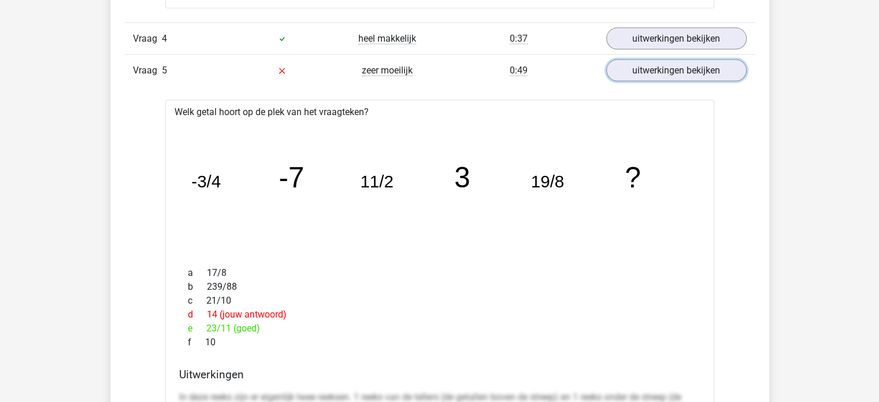
scroll to position [2496, 0]
click at [665, 64] on link "uitwerkingen bekijken" at bounding box center [675, 69] width 161 height 25
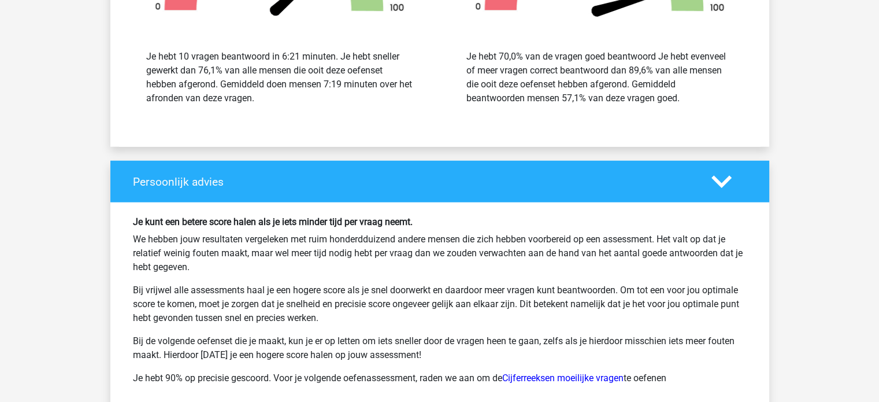
click at [680, 161] on div "Persoonlijk advies" at bounding box center [439, 182] width 659 height 42
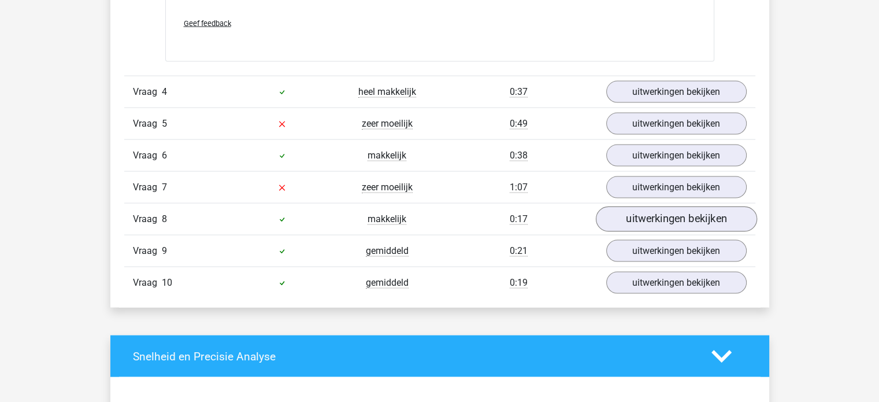
scroll to position [2441, 0]
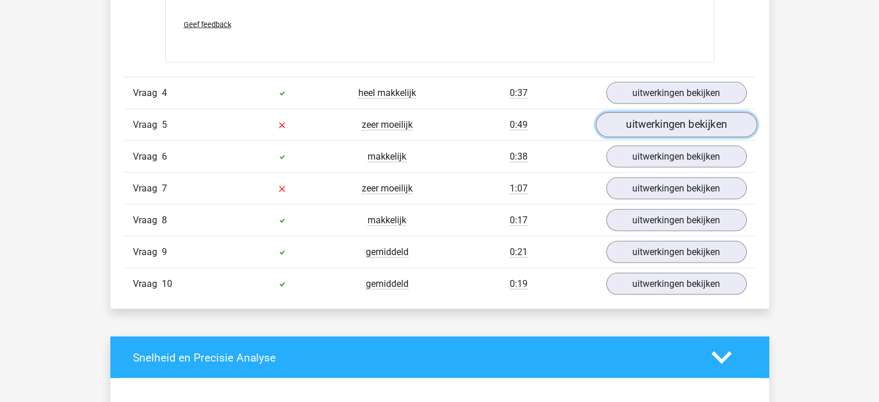
click at [674, 125] on link "uitwerkingen bekijken" at bounding box center [675, 124] width 161 height 25
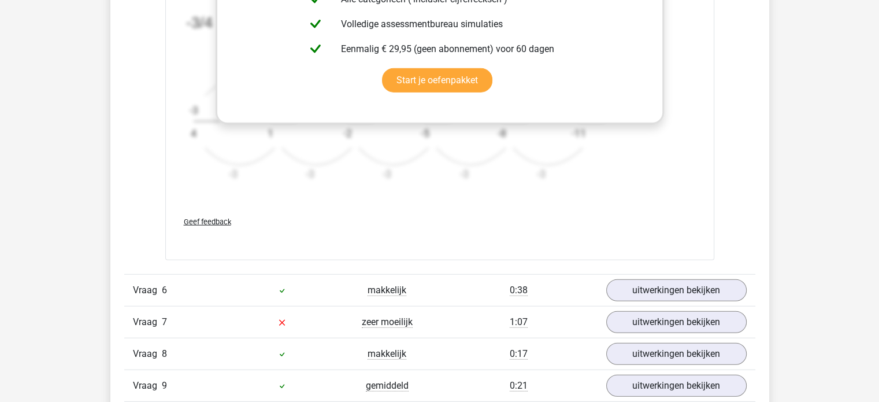
scroll to position [3019, 0]
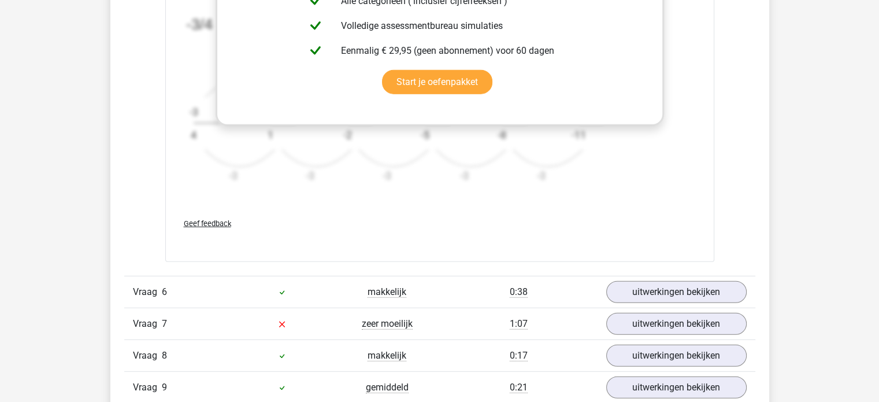
click at [204, 221] on span "Geef feedback" at bounding box center [207, 223] width 47 height 9
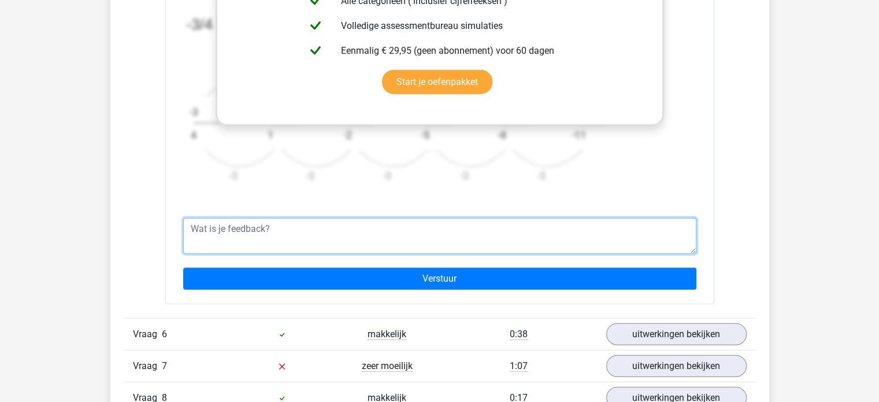
click at [216, 224] on textarea at bounding box center [439, 236] width 513 height 36
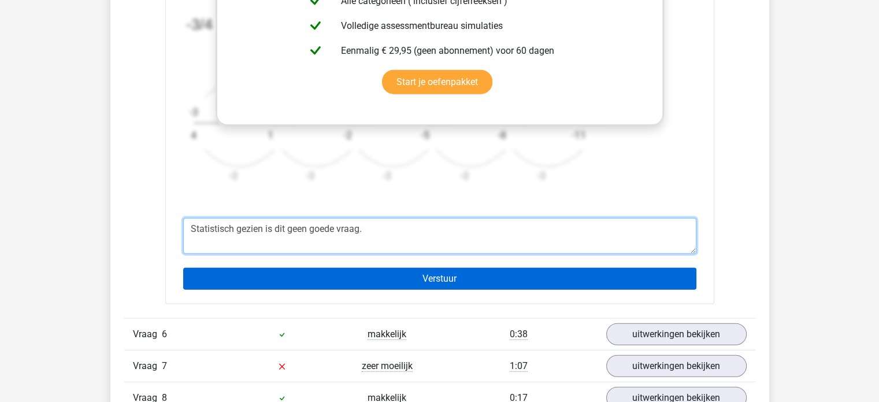
type textarea "Statistisch gezien is dit geen goede vraag."
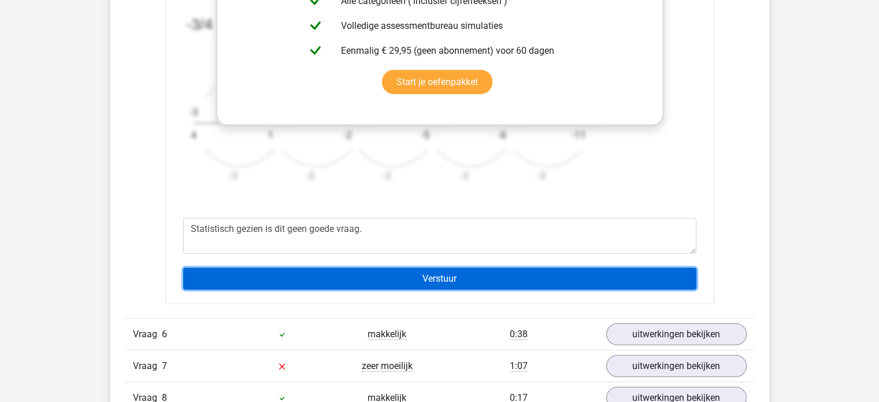
click at [359, 284] on input "Verstuur" at bounding box center [439, 279] width 513 height 22
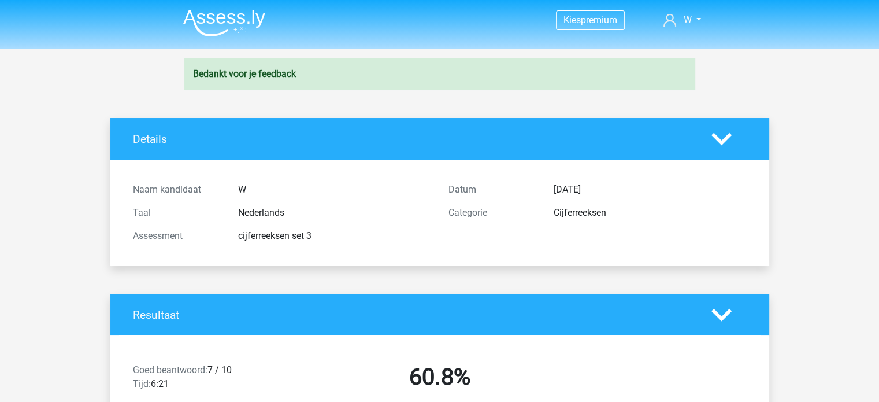
click at [211, 25] on img at bounding box center [224, 22] width 82 height 27
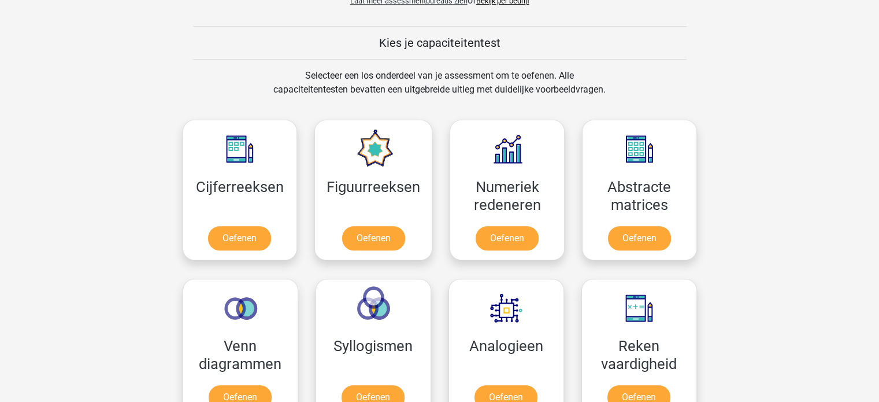
scroll to position [422, 0]
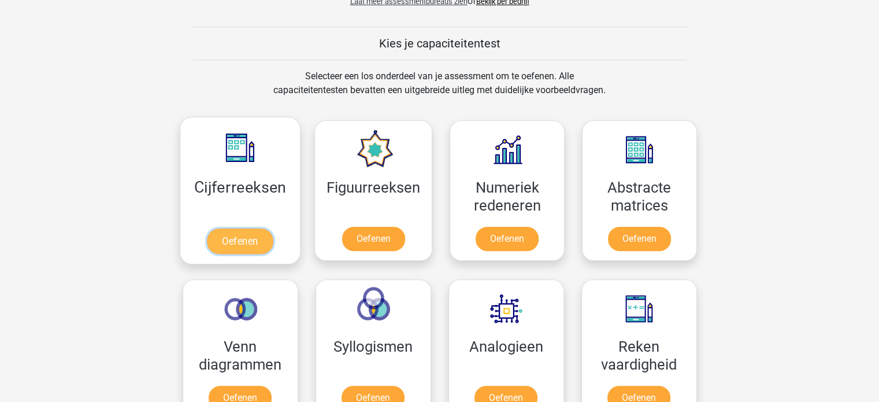
click at [243, 228] on link "Oefenen" at bounding box center [240, 240] width 66 height 25
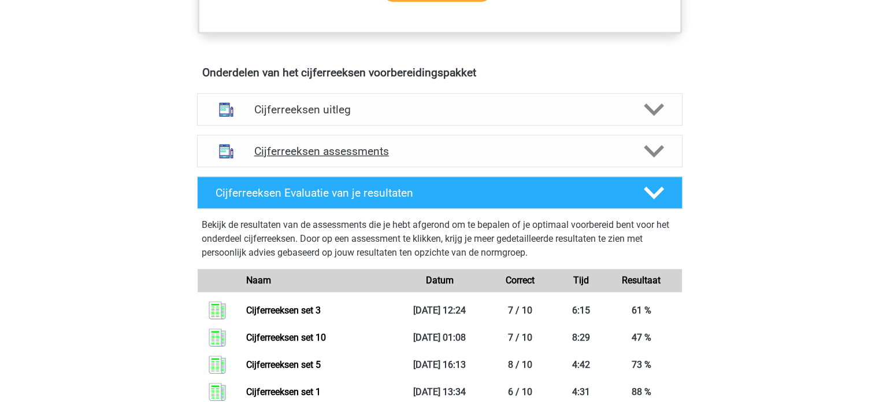
scroll to position [640, 0]
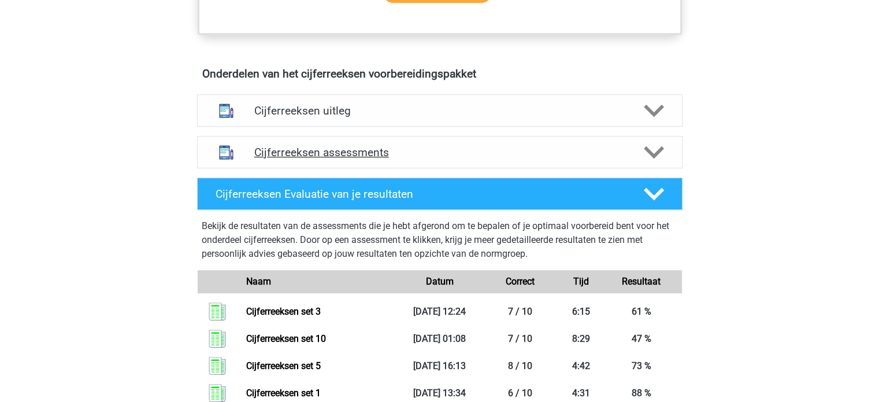
click at [423, 159] on h4 "Cijferreeksen assessments" at bounding box center [439, 152] width 371 height 13
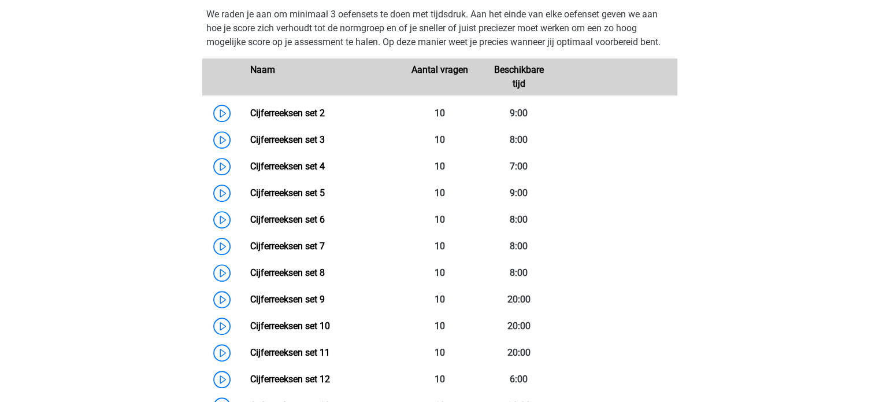
scroll to position [811, 0]
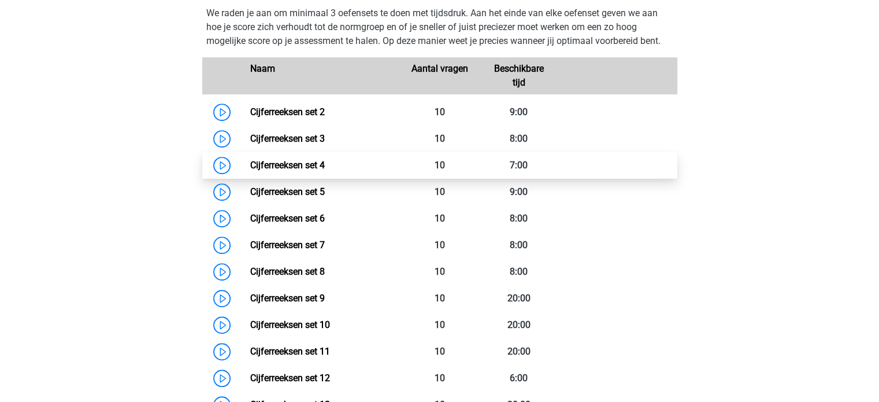
click at [325, 171] on link "Cijferreeksen set 4" at bounding box center [287, 165] width 75 height 11
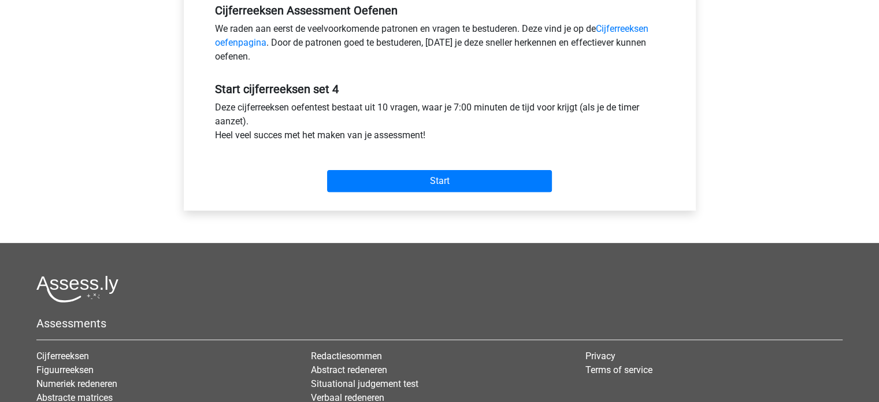
scroll to position [374, 0]
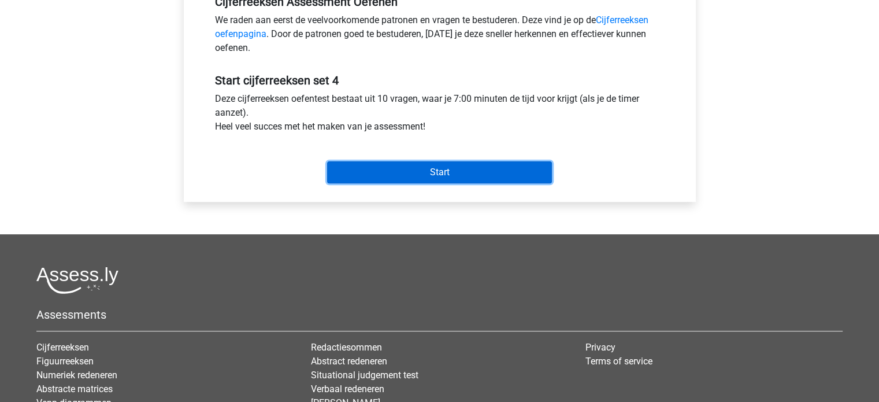
click at [458, 174] on input "Start" at bounding box center [439, 172] width 225 height 22
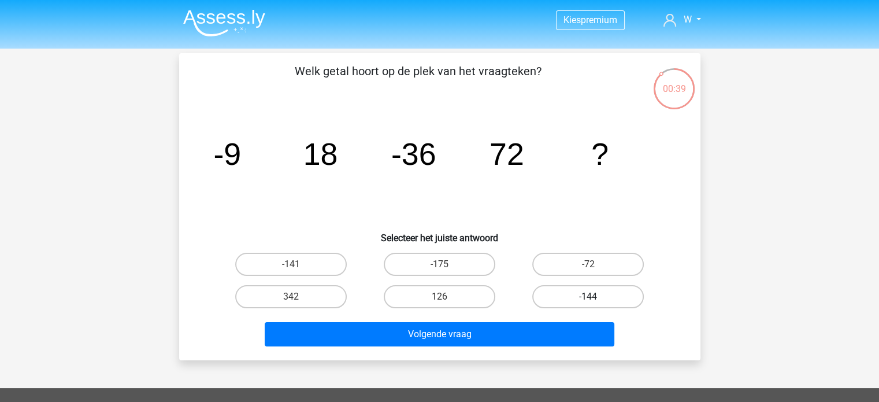
click at [560, 298] on label "-144" at bounding box center [588, 296] width 112 height 23
click at [588, 298] on input "-144" at bounding box center [592, 301] width 8 height 8
radio input "true"
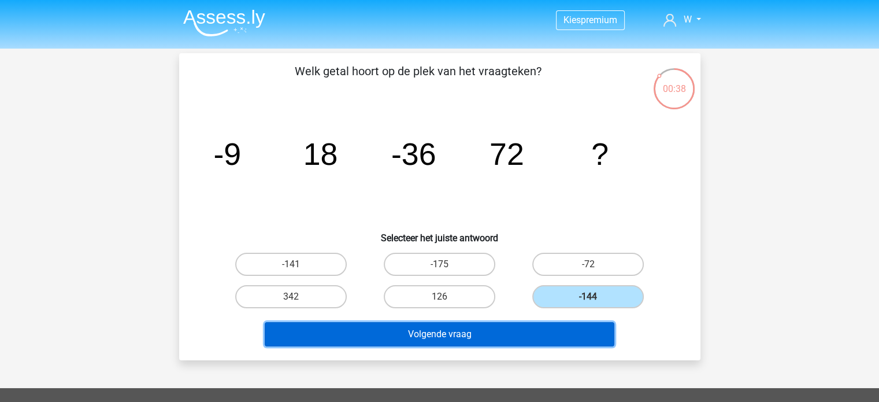
click at [485, 327] on button "Volgende vraag" at bounding box center [440, 334] width 350 height 24
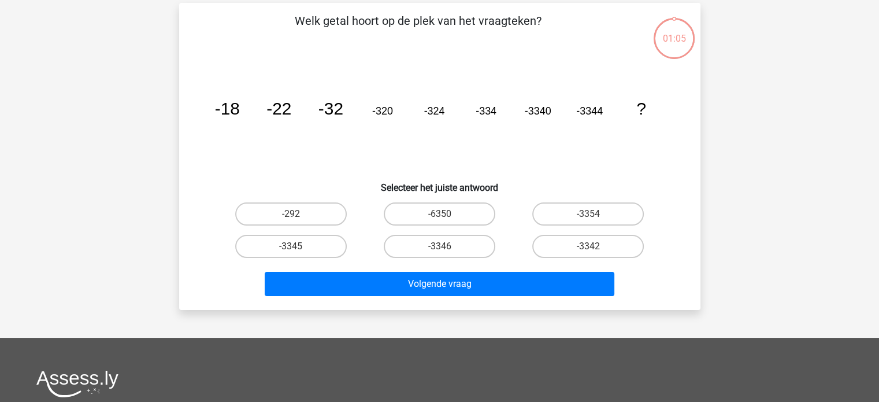
scroll to position [53, 0]
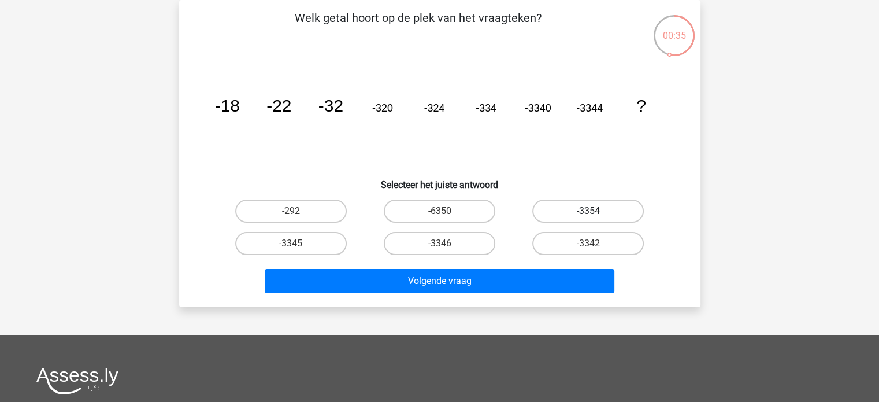
click at [605, 214] on label "-3354" at bounding box center [588, 210] width 112 height 23
click at [596, 214] on input "-3354" at bounding box center [592, 215] width 8 height 8
radio input "true"
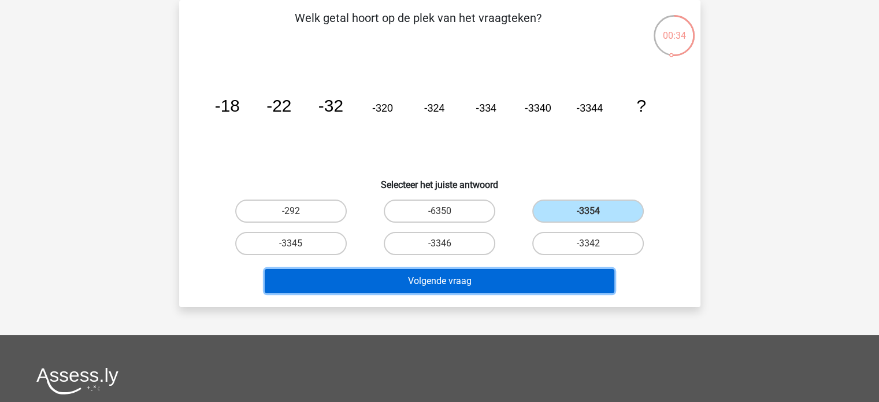
click at [496, 281] on button "Volgende vraag" at bounding box center [440, 281] width 350 height 24
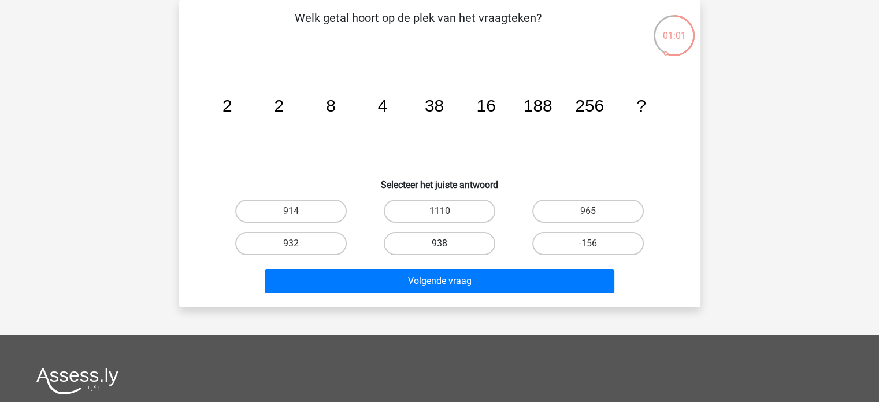
click at [455, 250] on label "938" at bounding box center [440, 243] width 112 height 23
click at [447, 250] on input "938" at bounding box center [443, 247] width 8 height 8
radio input "true"
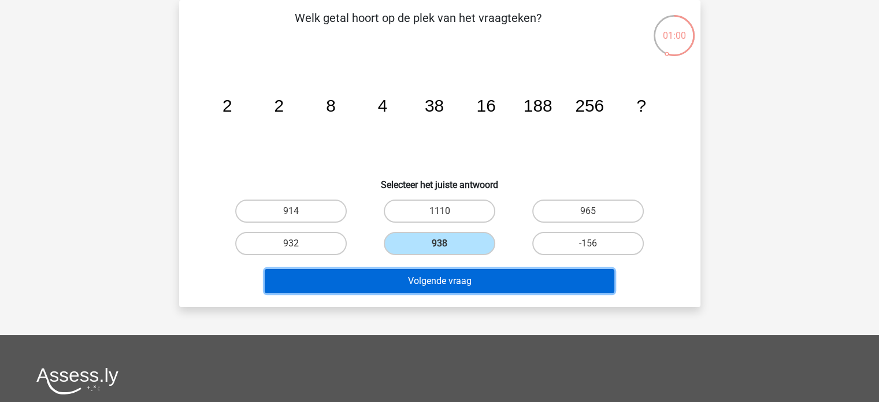
click at [462, 283] on button "Volgende vraag" at bounding box center [440, 281] width 350 height 24
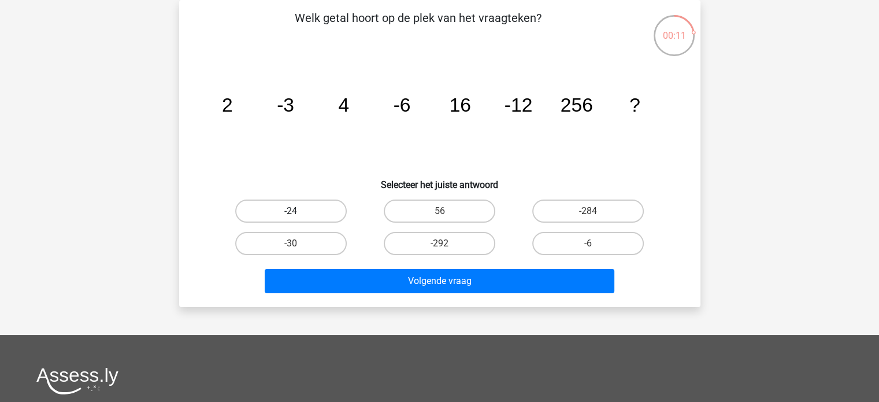
click at [312, 210] on label "-24" at bounding box center [291, 210] width 112 height 23
click at [298, 211] on input "-24" at bounding box center [295, 215] width 8 height 8
radio input "true"
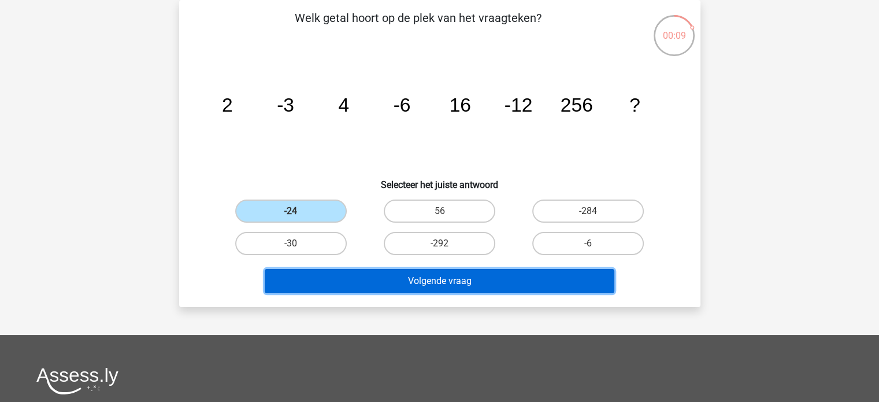
click at [467, 284] on button "Volgende vraag" at bounding box center [440, 281] width 350 height 24
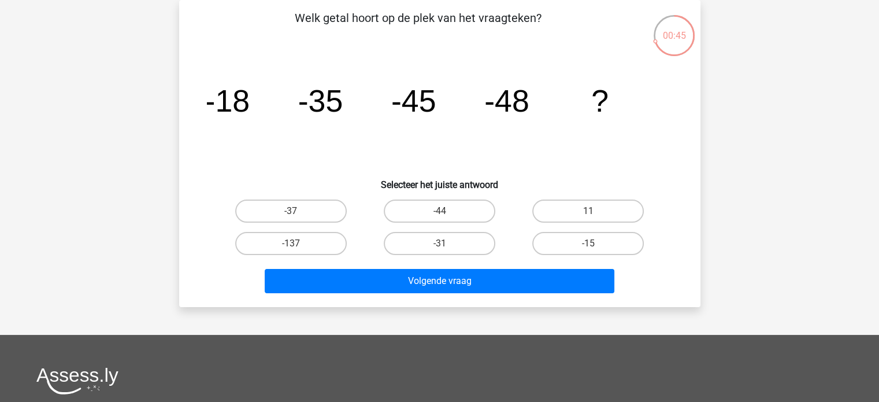
click at [442, 214] on input "-44" at bounding box center [443, 215] width 8 height 8
radio input "true"
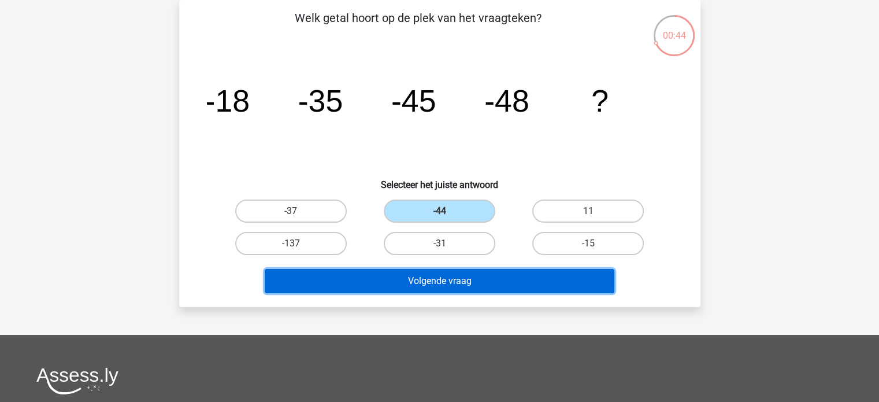
click at [454, 284] on button "Volgende vraag" at bounding box center [440, 281] width 350 height 24
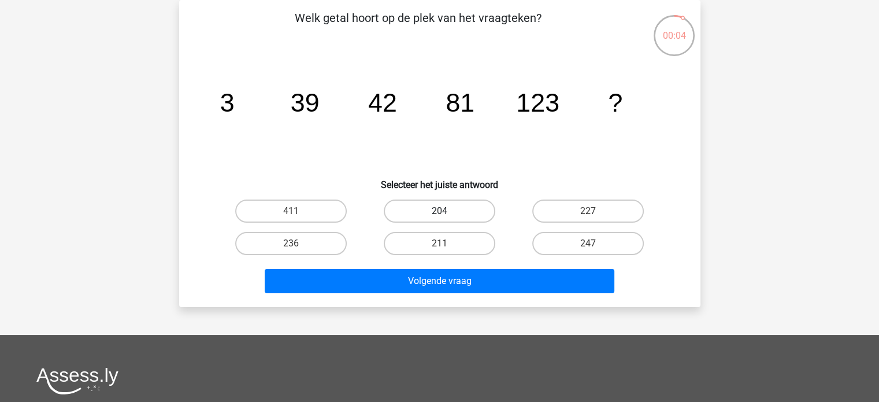
click at [465, 216] on label "204" at bounding box center [440, 210] width 112 height 23
click at [447, 216] on input "204" at bounding box center [443, 215] width 8 height 8
radio input "true"
click at [465, 216] on label "204" at bounding box center [440, 210] width 112 height 23
click at [447, 216] on input "204" at bounding box center [443, 215] width 8 height 8
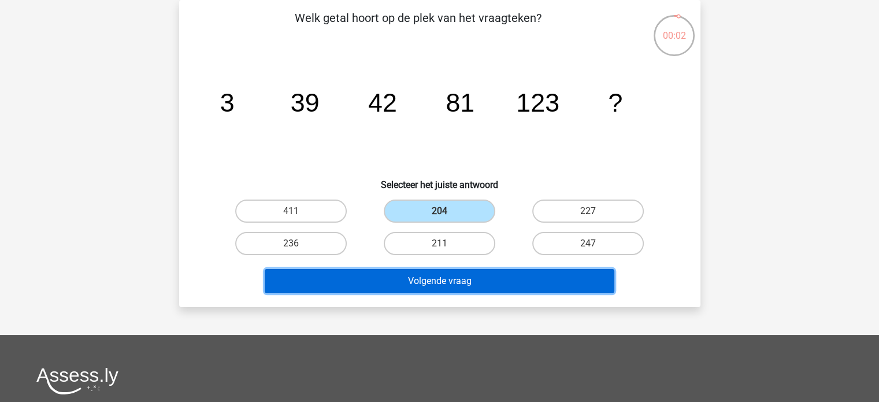
click at [472, 275] on button "Volgende vraag" at bounding box center [440, 281] width 350 height 24
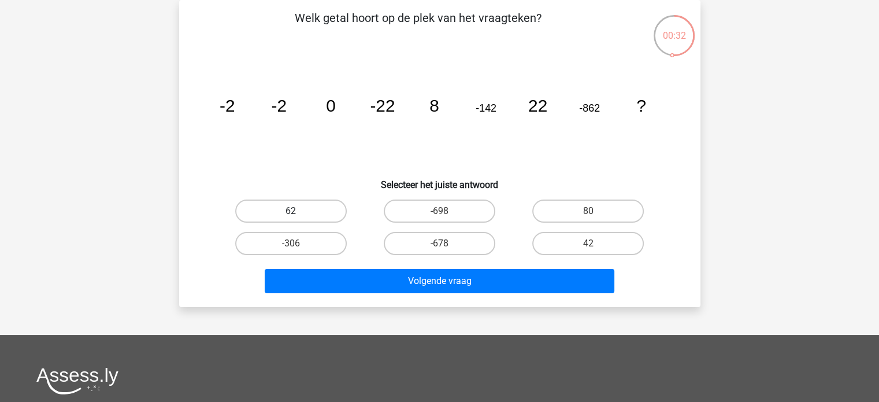
click at [314, 209] on label "62" at bounding box center [291, 210] width 112 height 23
click at [298, 211] on input "62" at bounding box center [295, 215] width 8 height 8
radio input "true"
click at [575, 242] on label "42" at bounding box center [588, 243] width 112 height 23
click at [588, 243] on input "42" at bounding box center [592, 247] width 8 height 8
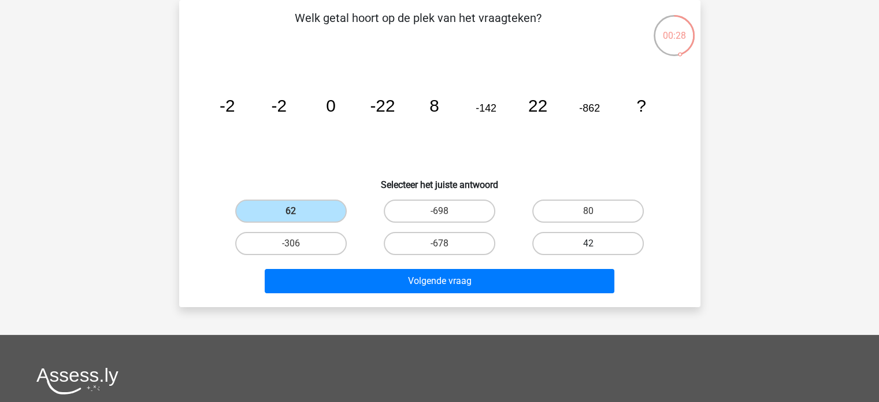
radio input "true"
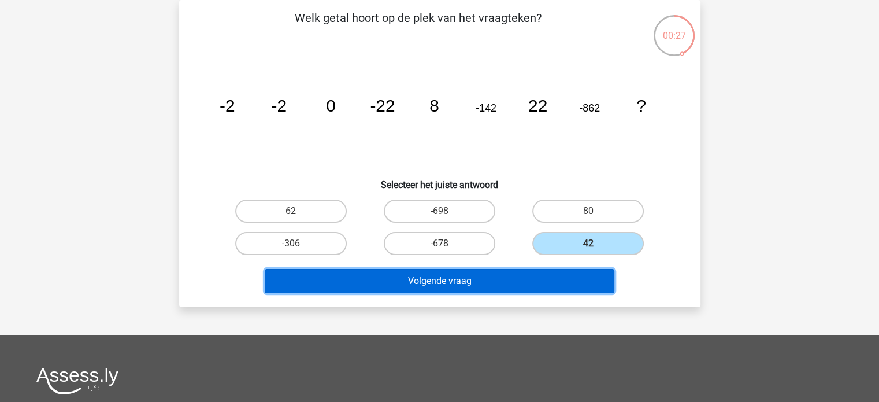
click at [462, 273] on button "Volgende vraag" at bounding box center [440, 281] width 350 height 24
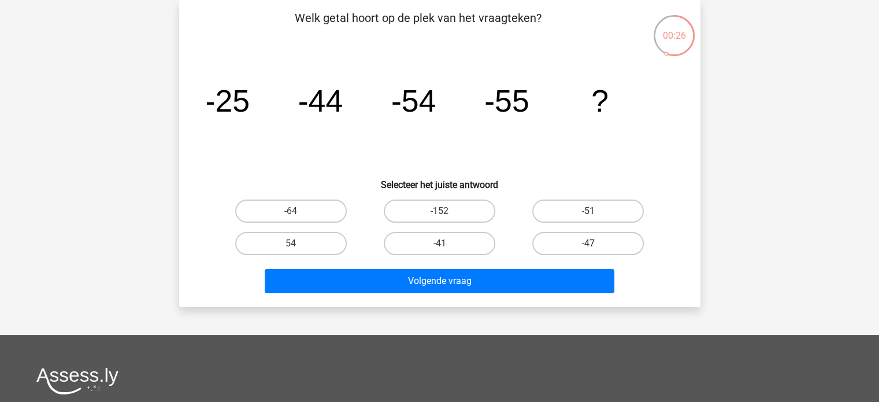
click at [568, 243] on label "-47" at bounding box center [588, 243] width 112 height 23
click at [588, 243] on input "-47" at bounding box center [592, 247] width 8 height 8
radio input "true"
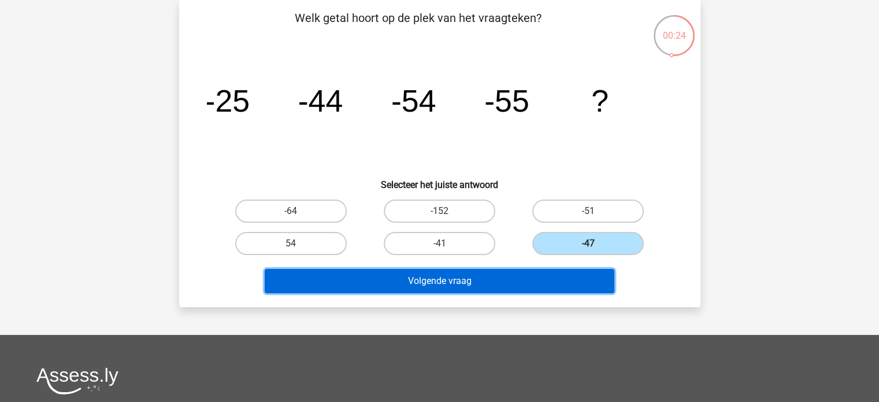
click at [468, 280] on button "Volgende vraag" at bounding box center [440, 281] width 350 height 24
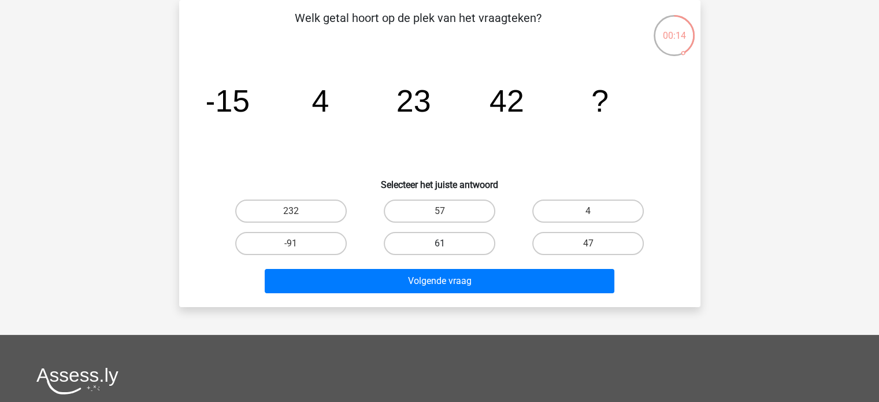
click at [428, 238] on label "61" at bounding box center [440, 243] width 112 height 23
click at [439, 243] on input "61" at bounding box center [443, 247] width 8 height 8
radio input "true"
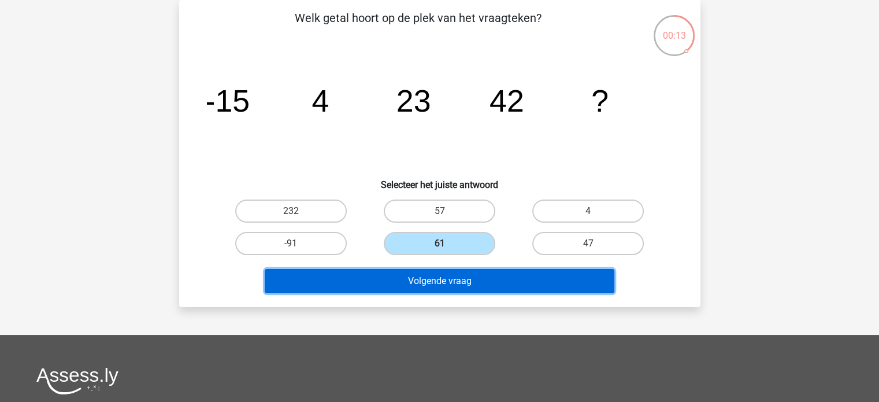
click at [456, 280] on button "Volgende vraag" at bounding box center [440, 281] width 350 height 24
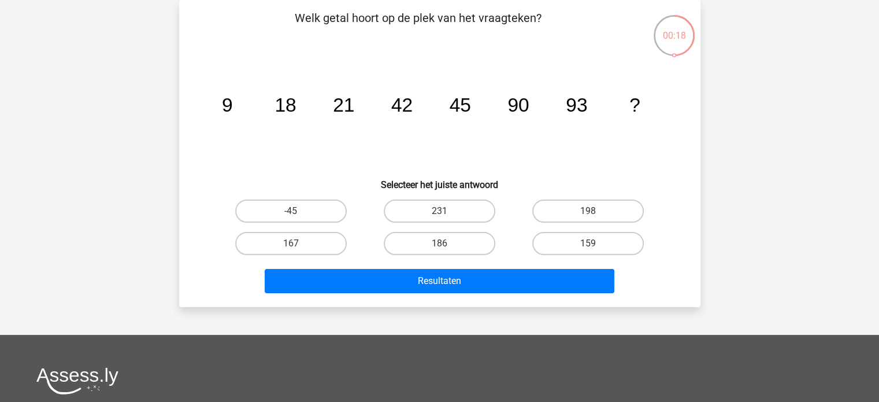
click at [442, 250] on input "186" at bounding box center [443, 247] width 8 height 8
radio input "true"
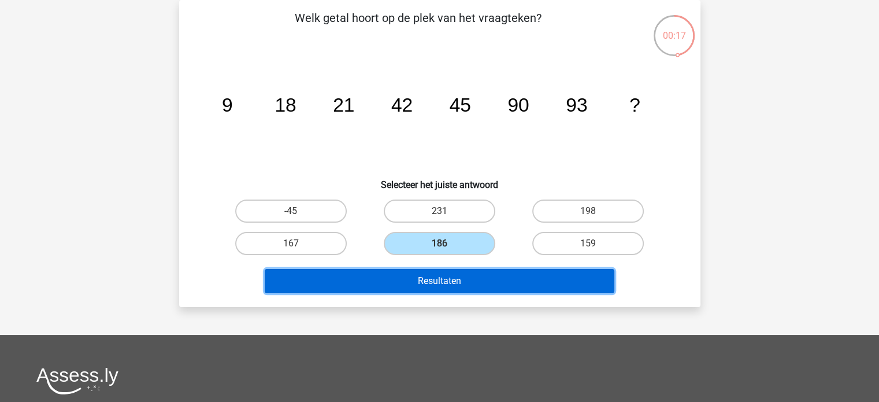
click at [444, 277] on button "Resultaten" at bounding box center [440, 281] width 350 height 24
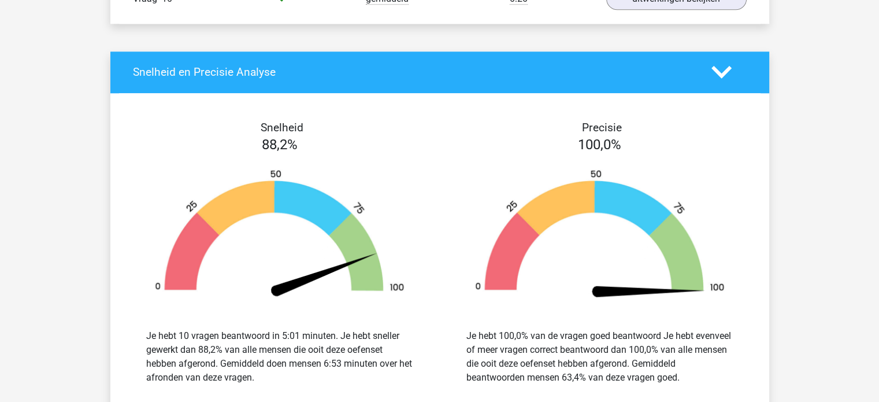
scroll to position [1301, 0]
